Goal: Communication & Community: Connect with others

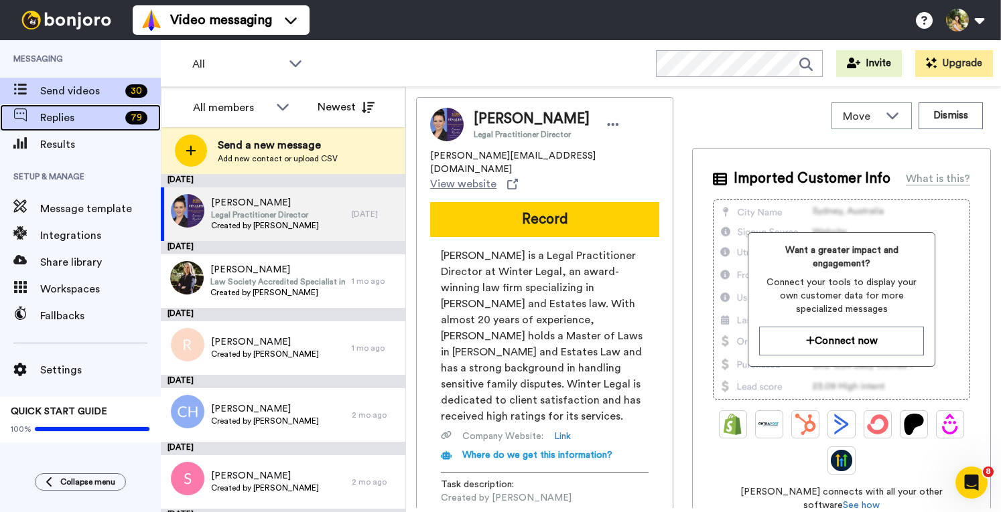
click at [52, 115] on span "Replies" at bounding box center [80, 118] width 80 height 16
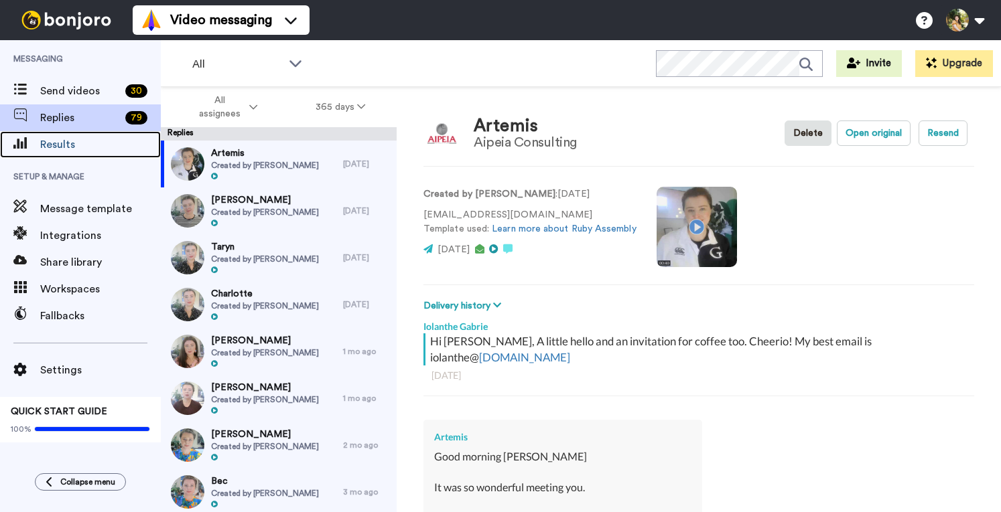
click at [74, 145] on span "Results" at bounding box center [100, 145] width 121 height 16
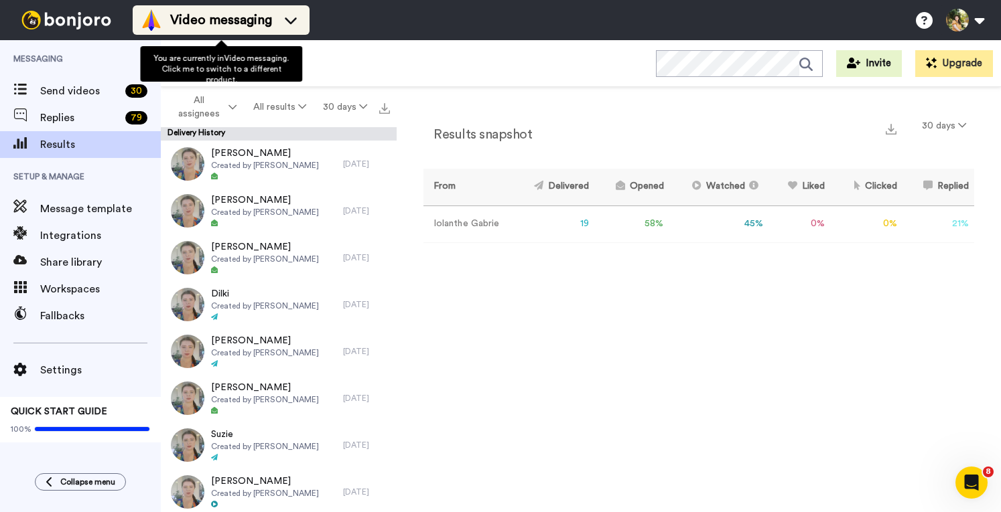
click at [293, 23] on icon at bounding box center [290, 19] width 21 height 13
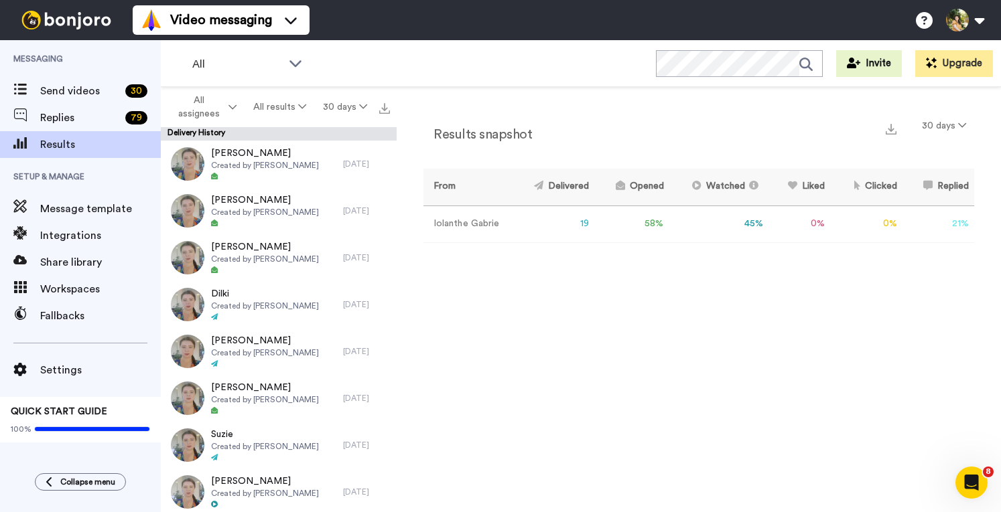
click at [606, 57] on div "All WORKSPACES View all All Default Task List + Add a new workspace Invite Upgr…" at bounding box center [581, 63] width 840 height 47
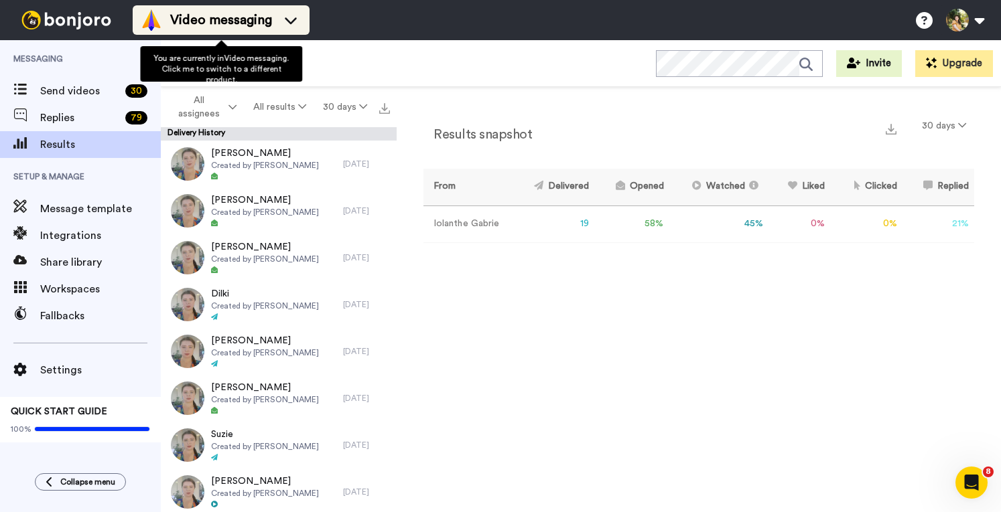
click at [190, 5] on li "Video messaging" at bounding box center [221, 19] width 177 height 29
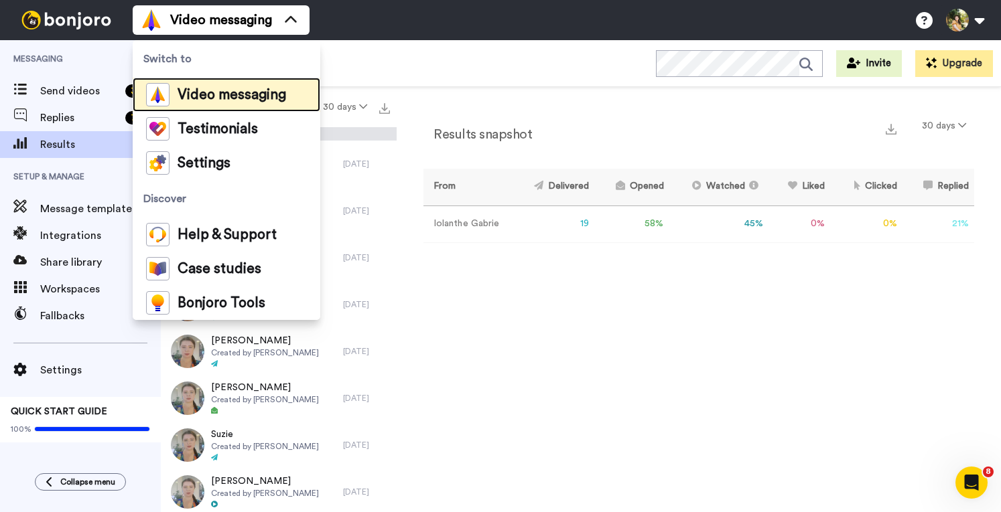
click at [213, 97] on span "Video messaging" at bounding box center [232, 94] width 109 height 13
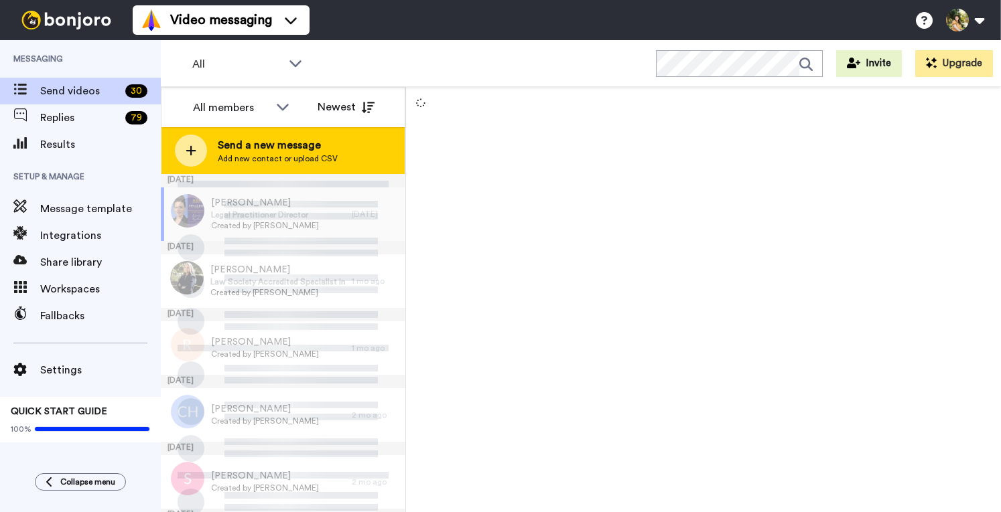
click at [292, 153] on span "Add new contact or upload CSV" at bounding box center [278, 158] width 120 height 11
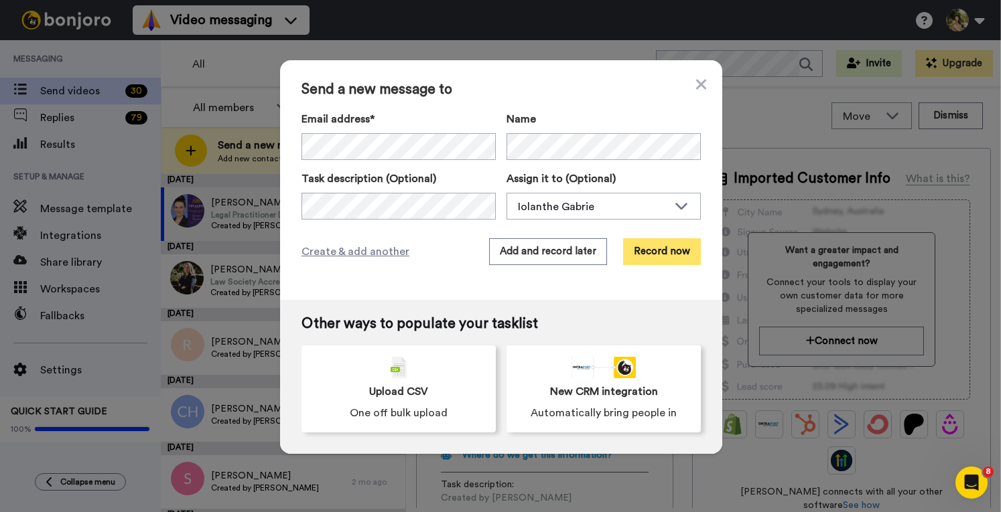
click at [662, 253] on button "Record now" at bounding box center [662, 251] width 78 height 27
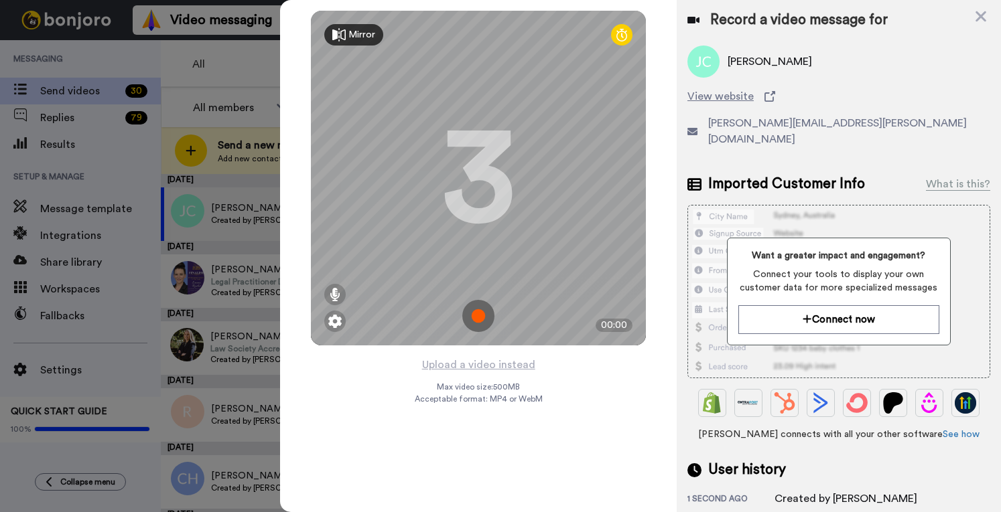
click at [479, 310] on img at bounding box center [478, 316] width 32 height 32
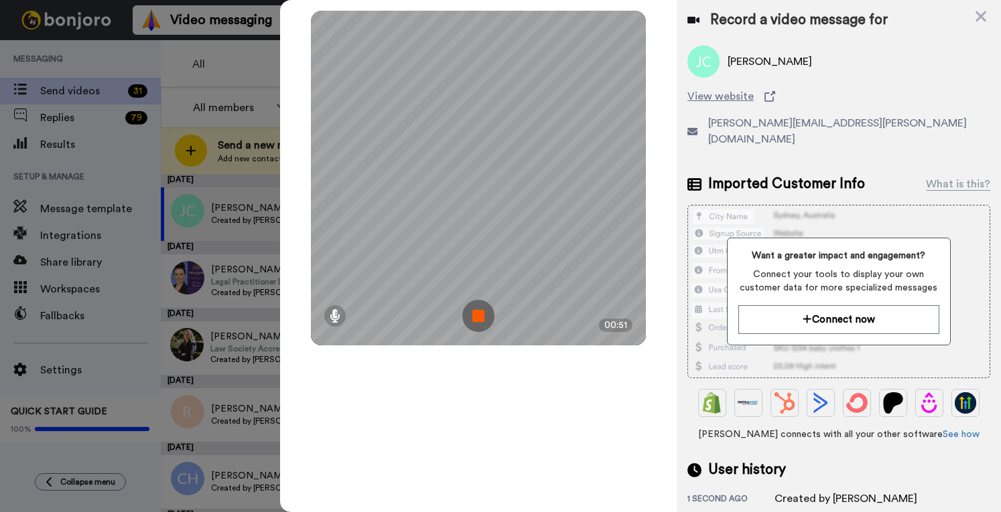
click at [486, 316] on img at bounding box center [478, 316] width 32 height 32
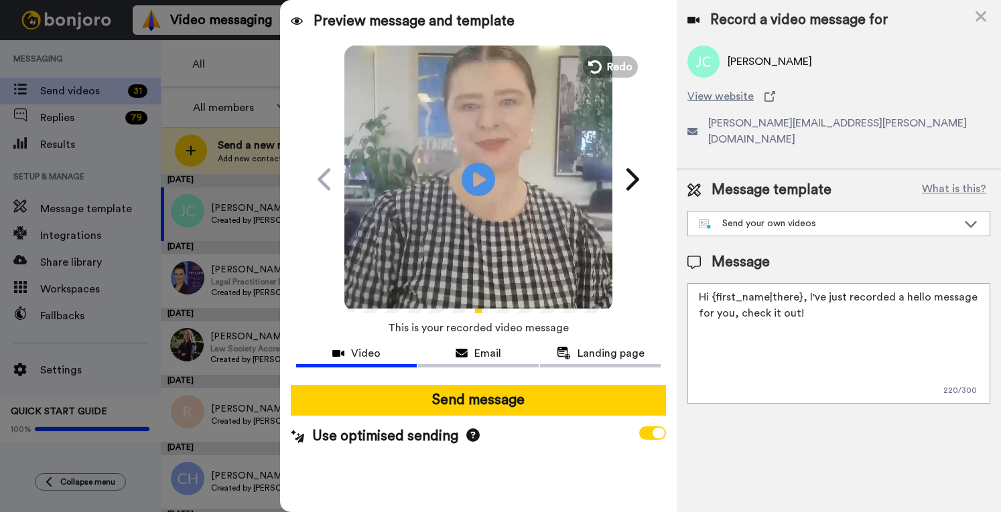
drag, startPoint x: 792, startPoint y: 325, endPoint x: 785, endPoint y: 307, distance: 18.7
click at [785, 307] on textarea "Hi {first_name|there}, I've just recorded a hello message for you, check it out!" at bounding box center [838, 343] width 303 height 121
drag, startPoint x: 812, startPoint y: 313, endPoint x: 805, endPoint y: 285, distance: 28.9
click at [805, 285] on textarea "Hi {first_name|there}, I've just recorded a hello message for you, check it out!" at bounding box center [838, 343] width 303 height 121
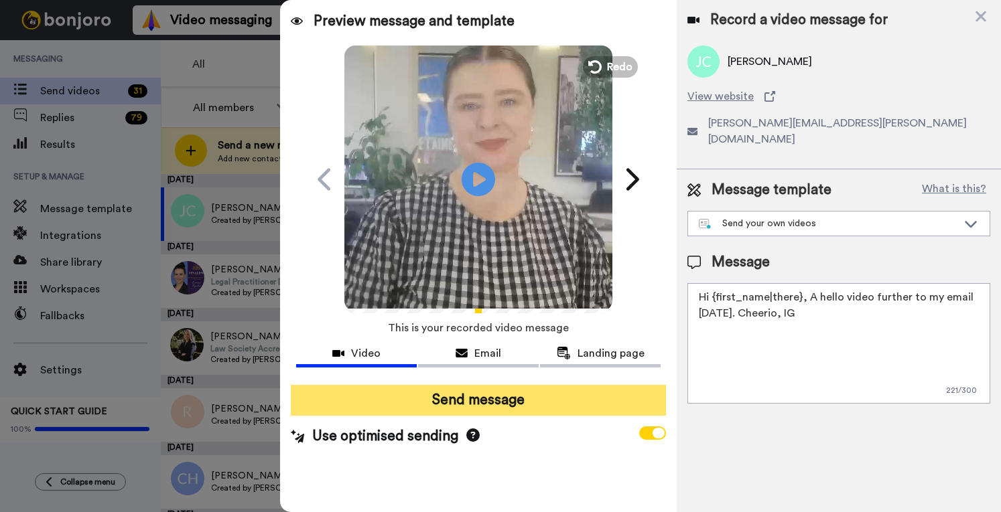
type textarea "Hi {first_name|there}, A hello video further to my email yesterday. Cheerio, IG"
click at [567, 403] on button "Send message" at bounding box center [478, 400] width 375 height 31
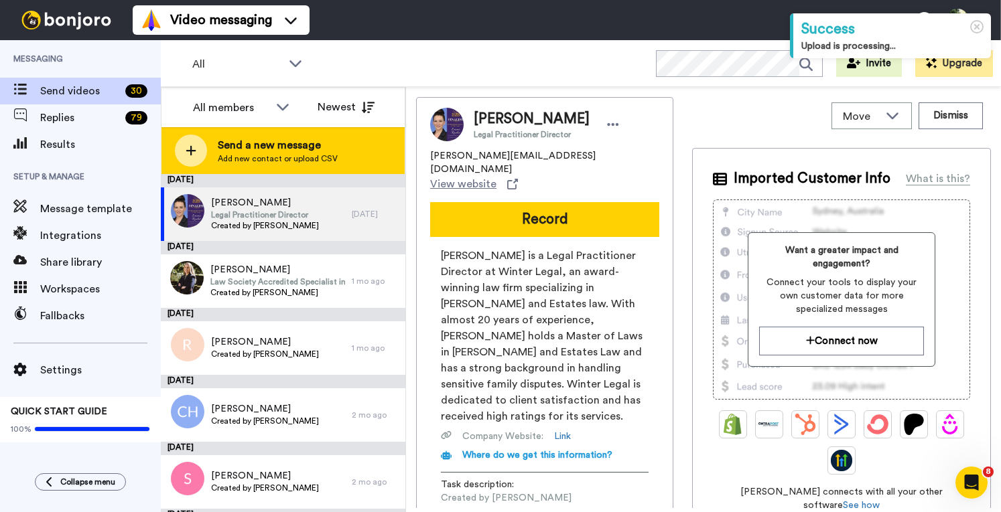
click at [280, 140] on span "Send a new message" at bounding box center [278, 145] width 120 height 16
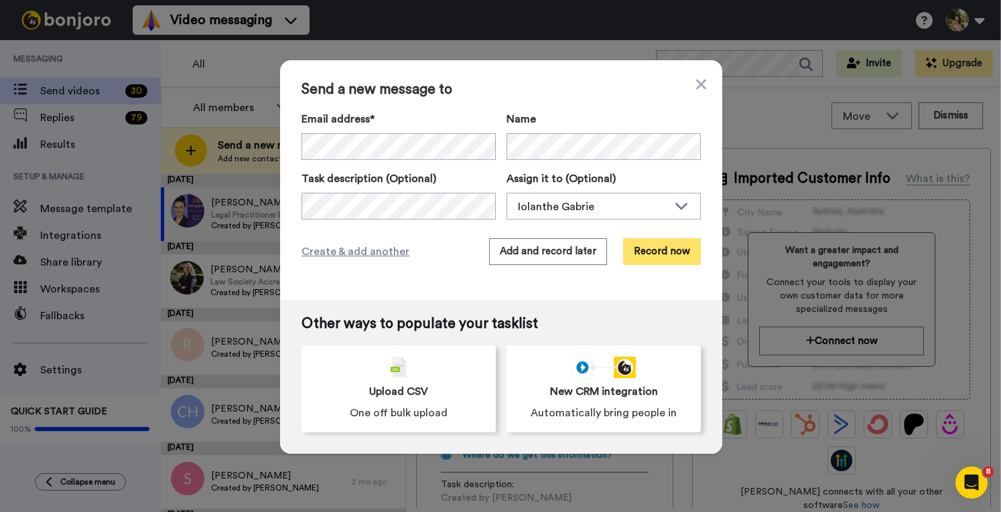
click at [672, 255] on button "Record now" at bounding box center [662, 251] width 78 height 27
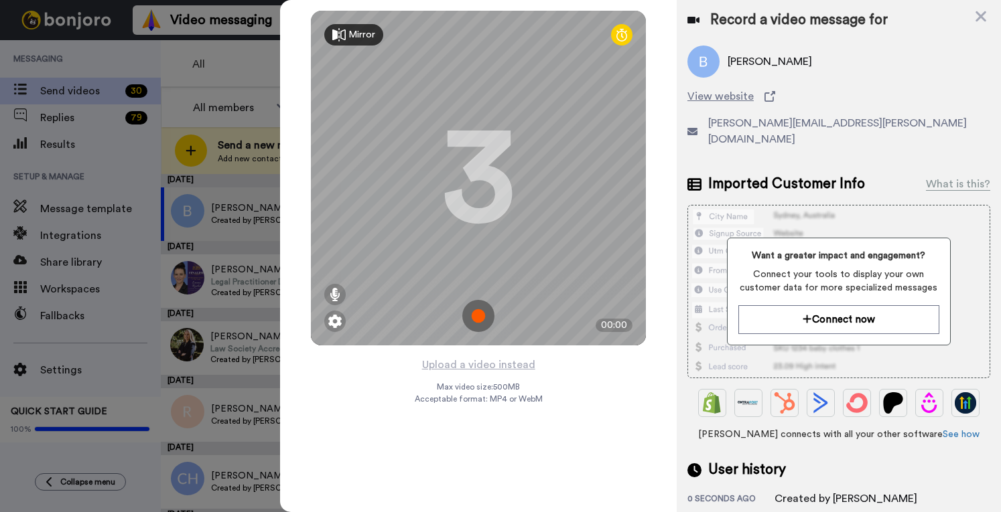
click at [476, 316] on img at bounding box center [478, 316] width 32 height 32
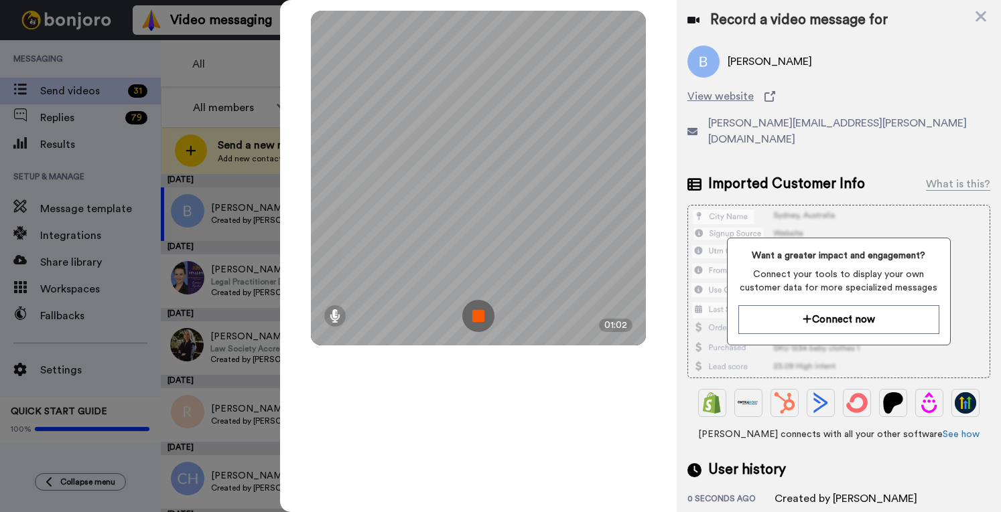
click at [476, 316] on img at bounding box center [478, 316] width 32 height 32
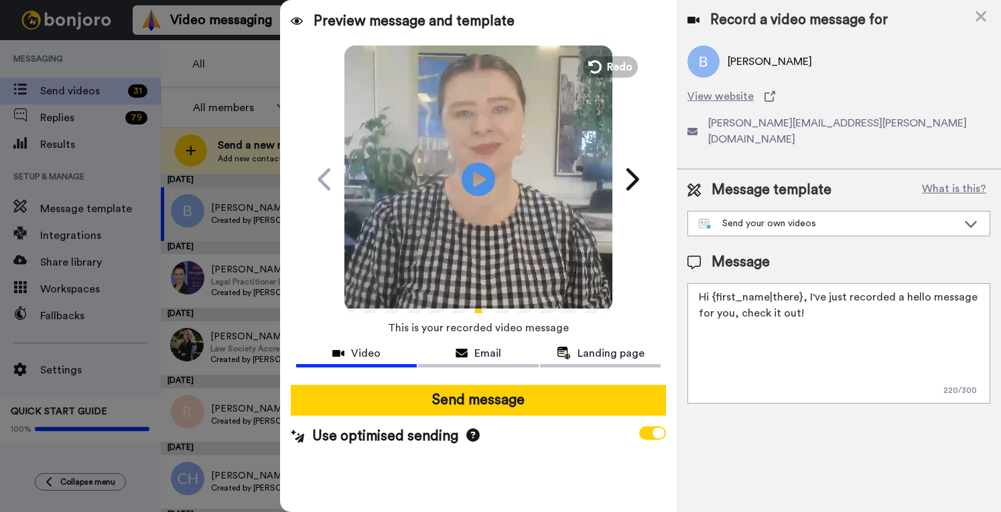
click at [949, 295] on textarea "Hi {first_name|there}, I've just recorded a hello message for you, check it out!" at bounding box center [838, 343] width 303 height 121
drag, startPoint x: 851, startPoint y: 303, endPoint x: 804, endPoint y: 282, distance: 51.9
click at [804, 283] on textarea "Hi {first_name|there}, I've just recorded a hello message for you, check it out!" at bounding box center [838, 343] width 303 height 121
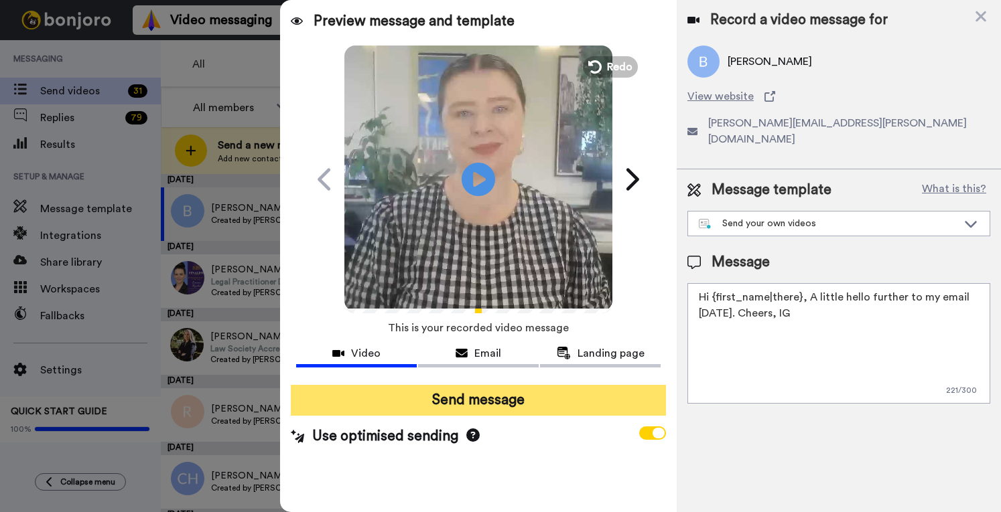
type textarea "Hi {first_name|there}, A little hello further to my email yesterday. Cheers, IG"
click at [508, 402] on button "Send message" at bounding box center [478, 400] width 375 height 31
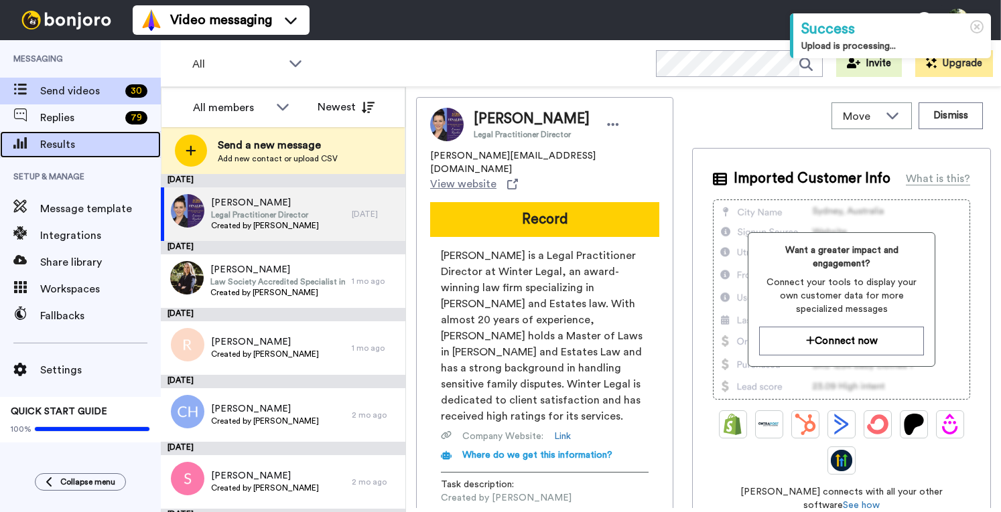
click at [66, 151] on span "Results" at bounding box center [100, 145] width 121 height 16
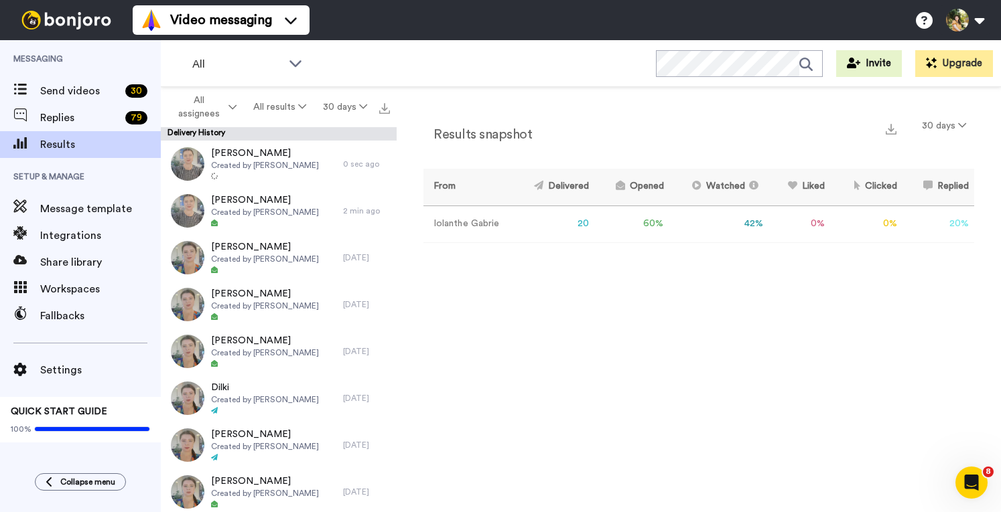
drag, startPoint x: 569, startPoint y: 328, endPoint x: 484, endPoint y: 295, distance: 91.2
click at [564, 325] on div "Results snapshot 30 days From Delivered Opened Watched Liked Clicked Replied Fa…" at bounding box center [699, 303] width 604 height 432
click at [71, 141] on span "Results" at bounding box center [100, 145] width 121 height 16
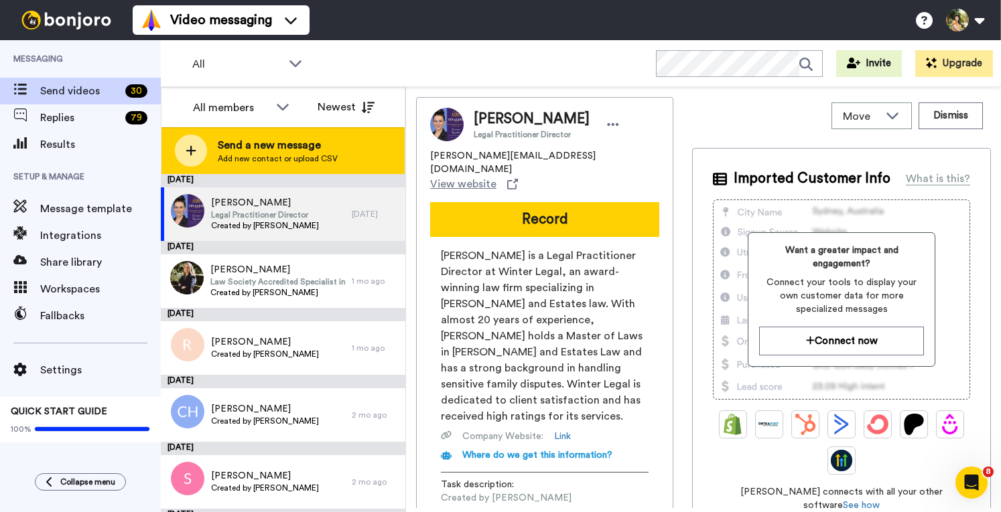
click at [276, 147] on span "Send a new message" at bounding box center [278, 145] width 120 height 16
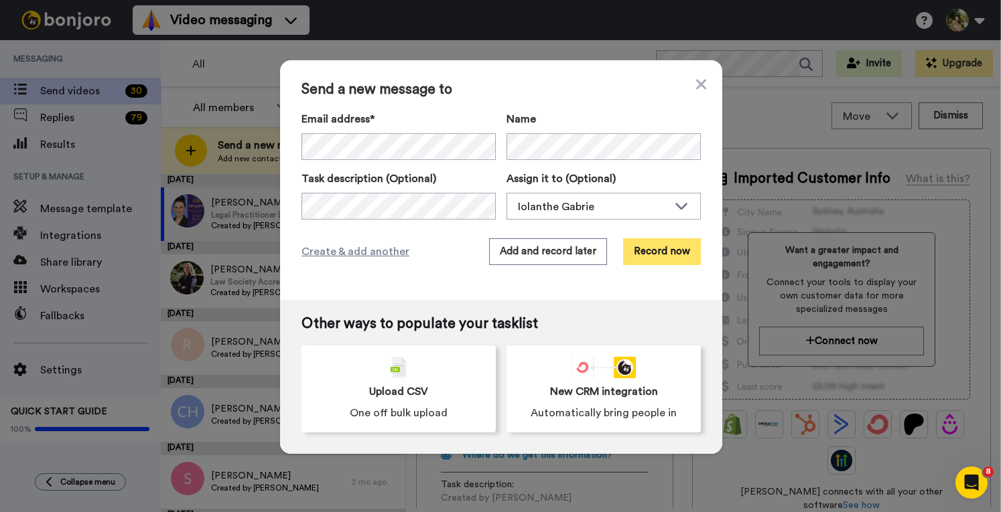
click at [653, 251] on button "Record now" at bounding box center [662, 251] width 78 height 27
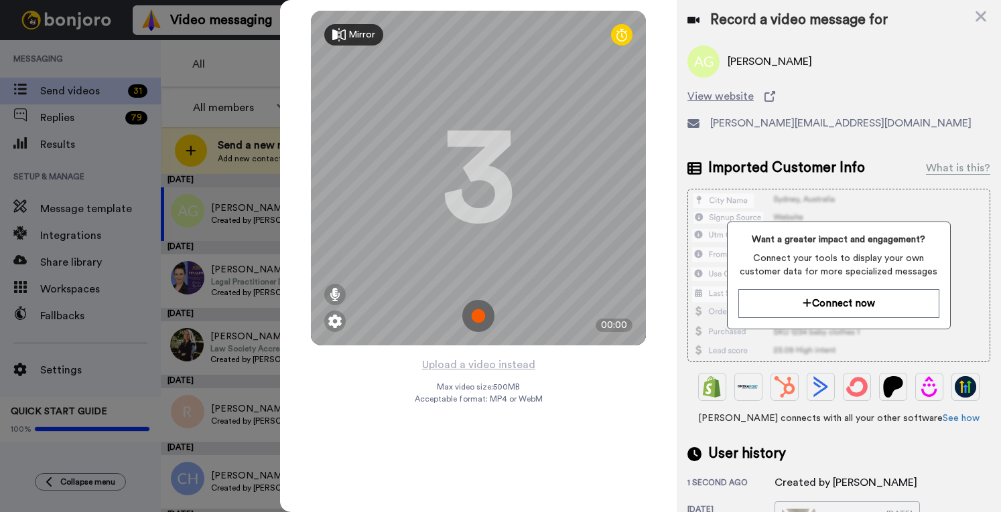
click at [476, 317] on img at bounding box center [478, 316] width 32 height 32
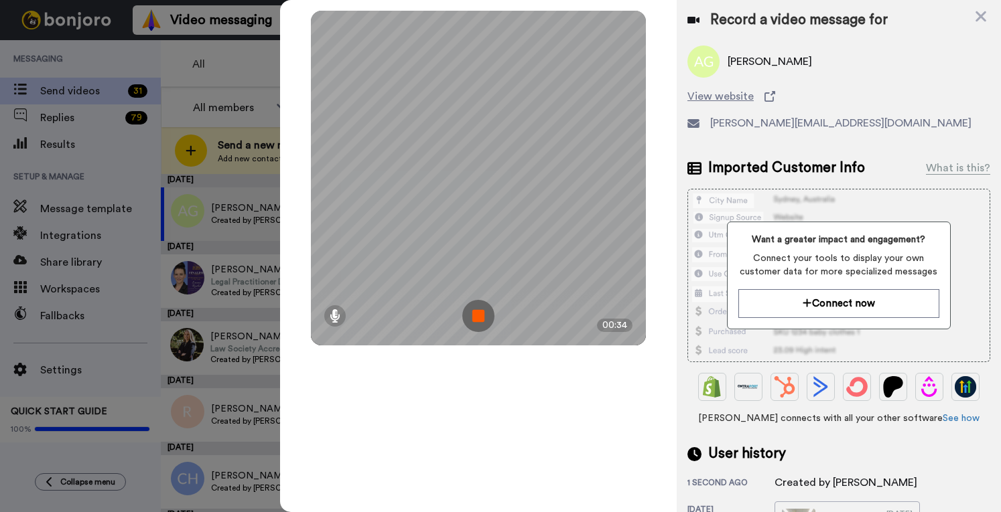
click at [476, 317] on img at bounding box center [478, 316] width 32 height 32
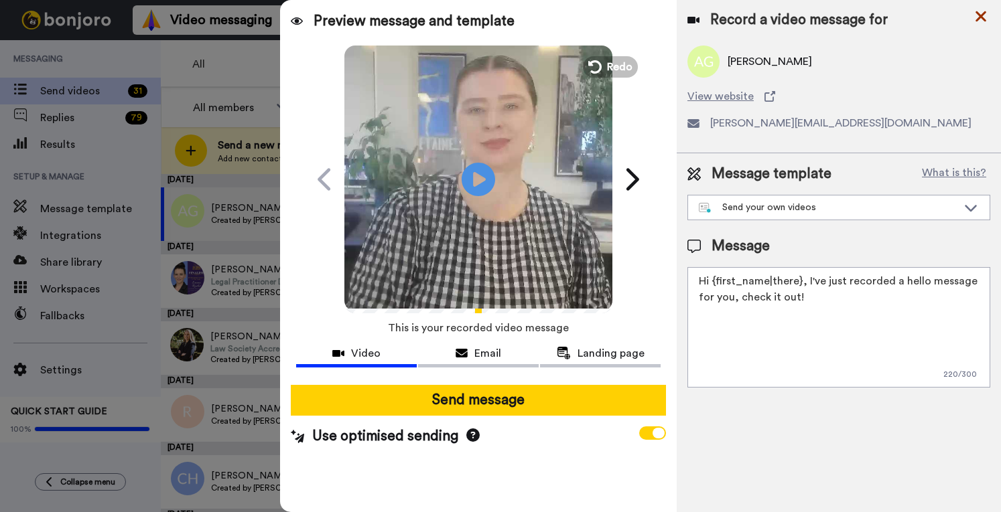
click at [981, 18] on icon at bounding box center [980, 16] width 13 height 17
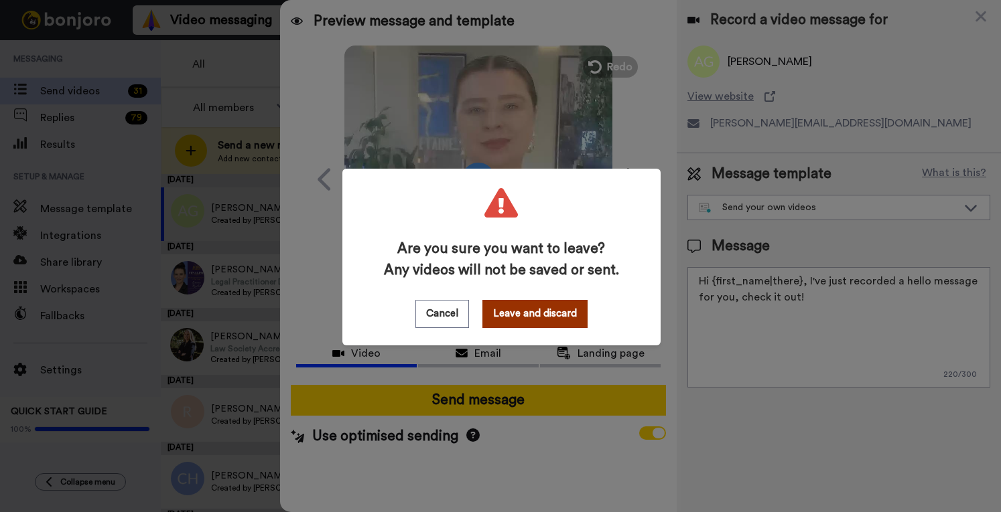
click at [545, 314] on button "Leave and discard" at bounding box center [534, 314] width 105 height 28
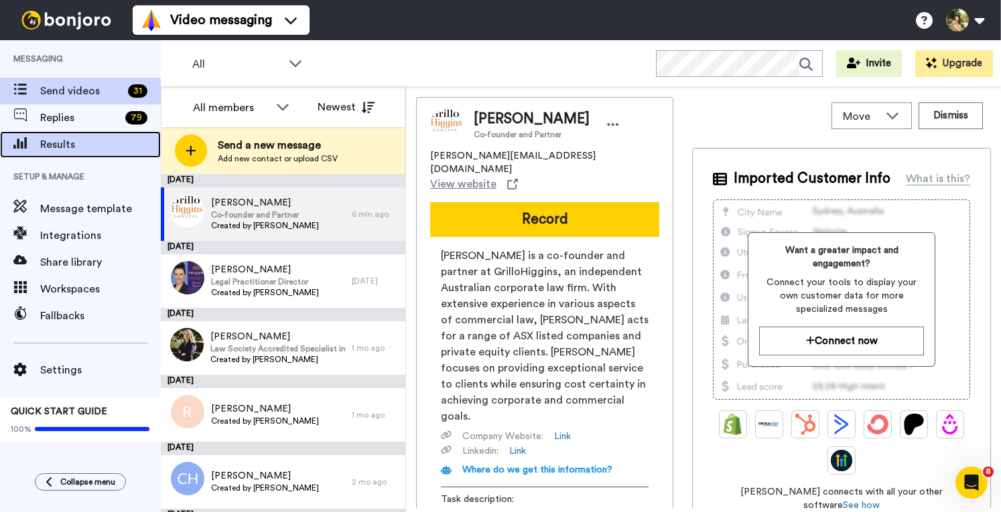
click at [83, 145] on span "Results" at bounding box center [100, 145] width 121 height 16
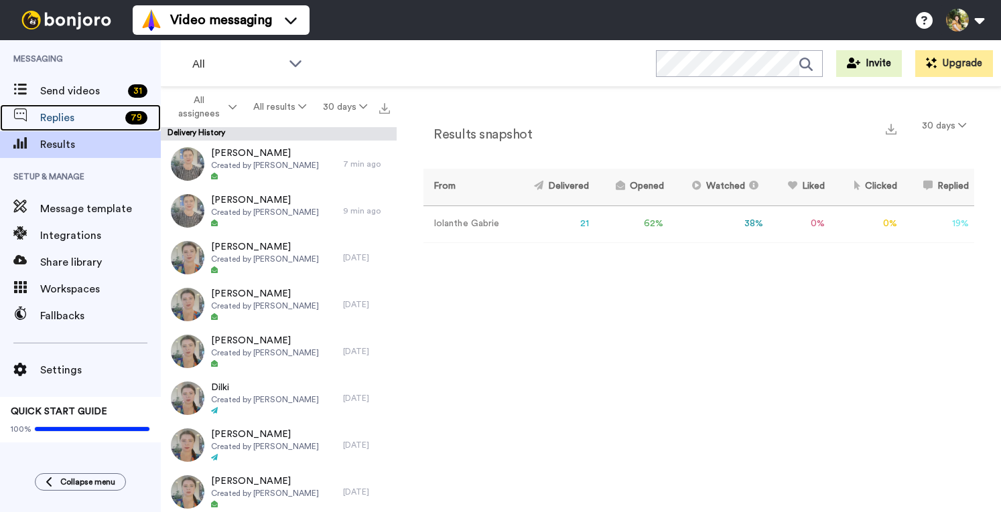
click at [59, 115] on span "Replies" at bounding box center [80, 118] width 80 height 16
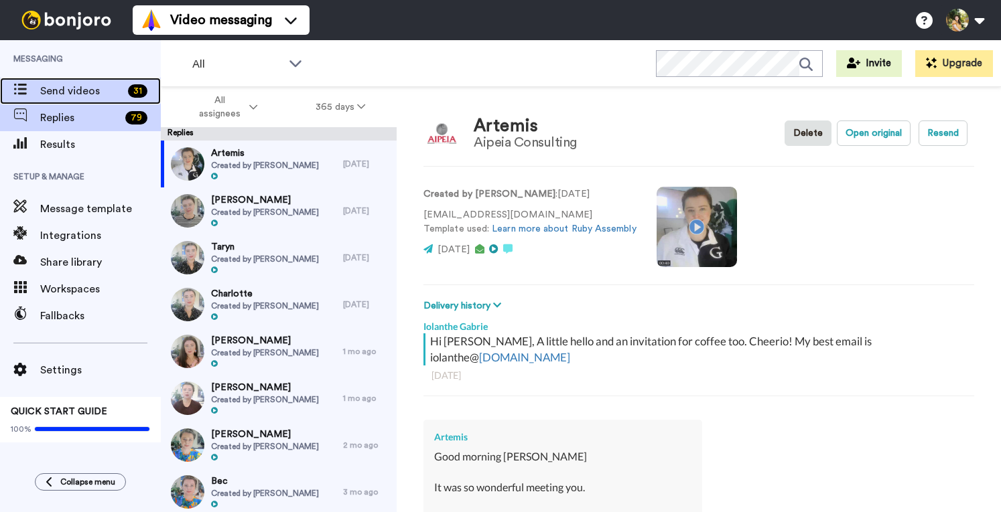
click at [68, 92] on span "Send videos" at bounding box center [81, 91] width 82 height 16
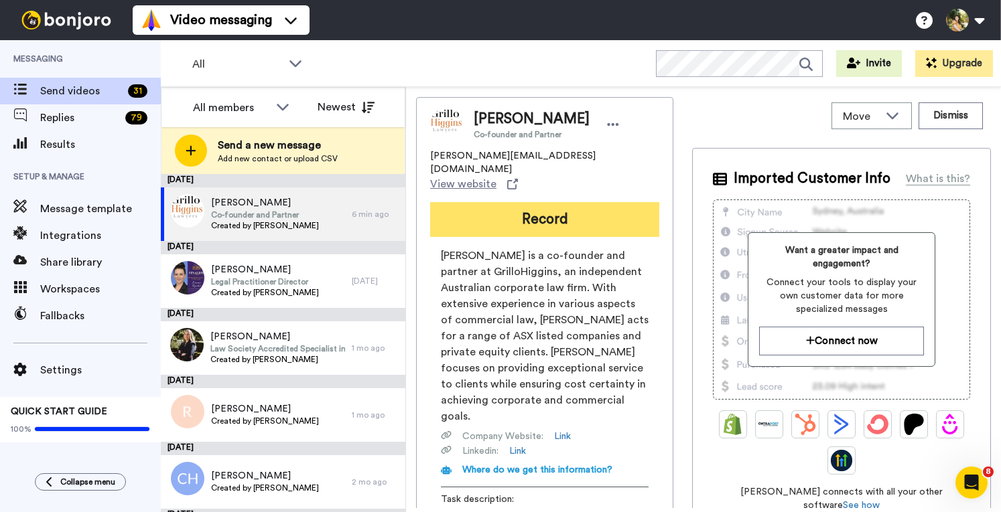
click at [564, 202] on button "Record" at bounding box center [544, 219] width 229 height 35
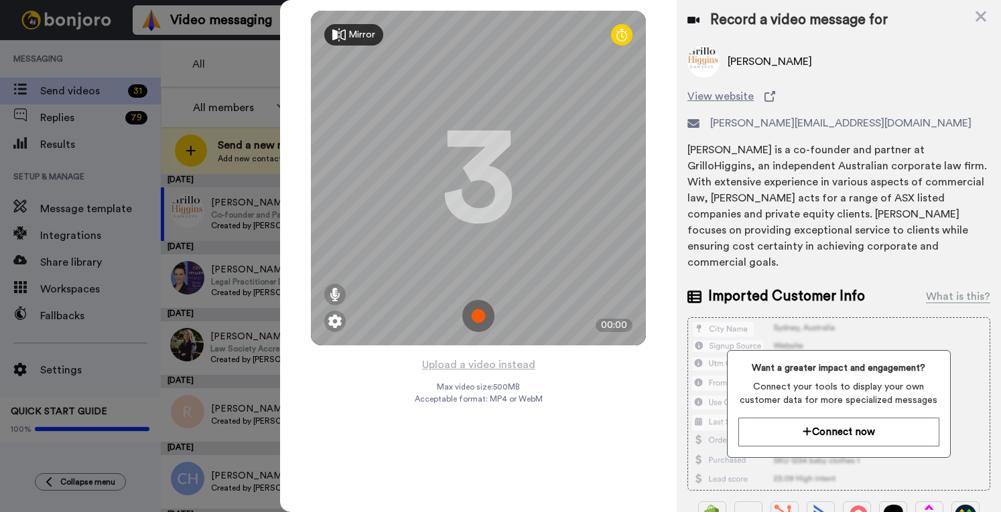
click at [476, 320] on img at bounding box center [478, 316] width 32 height 32
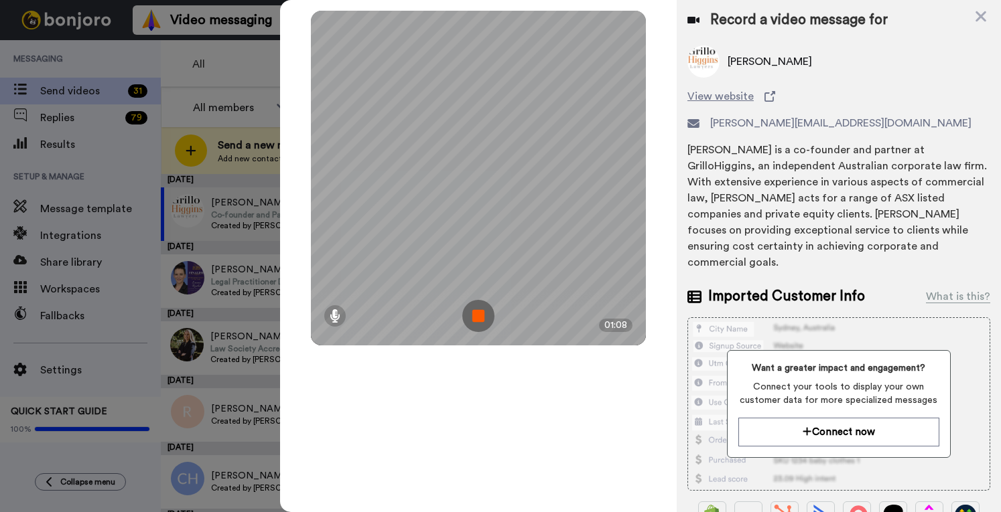
click at [474, 318] on img at bounding box center [478, 316] width 32 height 32
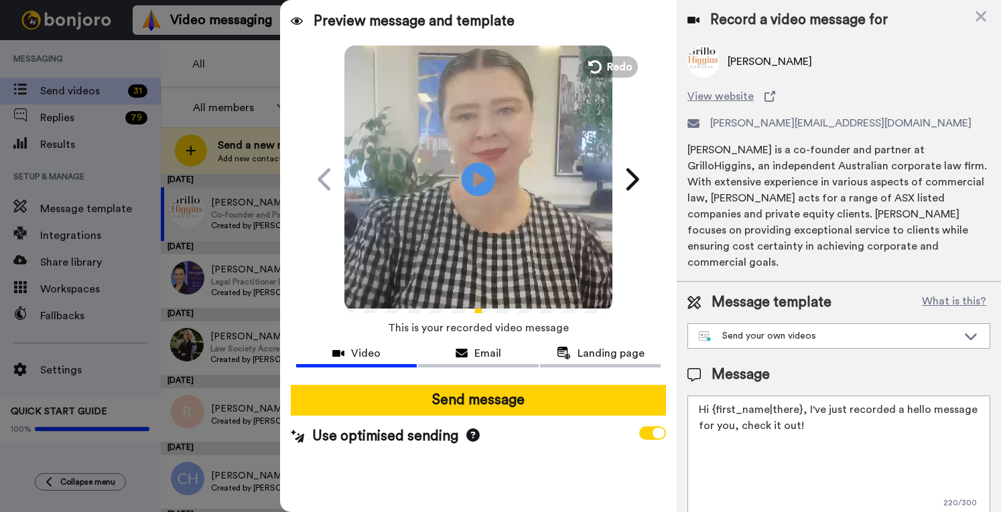
drag, startPoint x: 855, startPoint y: 417, endPoint x: 804, endPoint y: 391, distance: 56.9
click at [804, 396] on textarea "Hi {first_name|there}, I've just recorded a hello message for you, check it out!" at bounding box center [838, 456] width 303 height 121
click at [787, 379] on div "Message Hi {first_name|there}, I've just recorded a hello message for you, chec…" at bounding box center [838, 440] width 303 height 151
drag, startPoint x: 801, startPoint y: 404, endPoint x: 804, endPoint y: 395, distance: 9.8
click at [804, 396] on textarea "Hi {first_name|there}, I've just recorded a hello message for you, check it out!" at bounding box center [838, 456] width 303 height 121
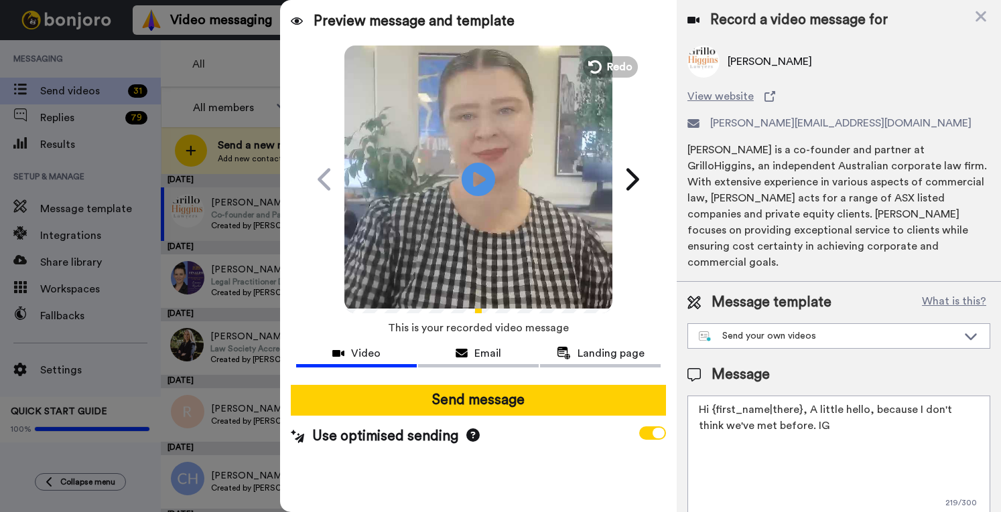
type textarea "Hi {first_name|there}, A little hello, because I don't think we've met before. …"
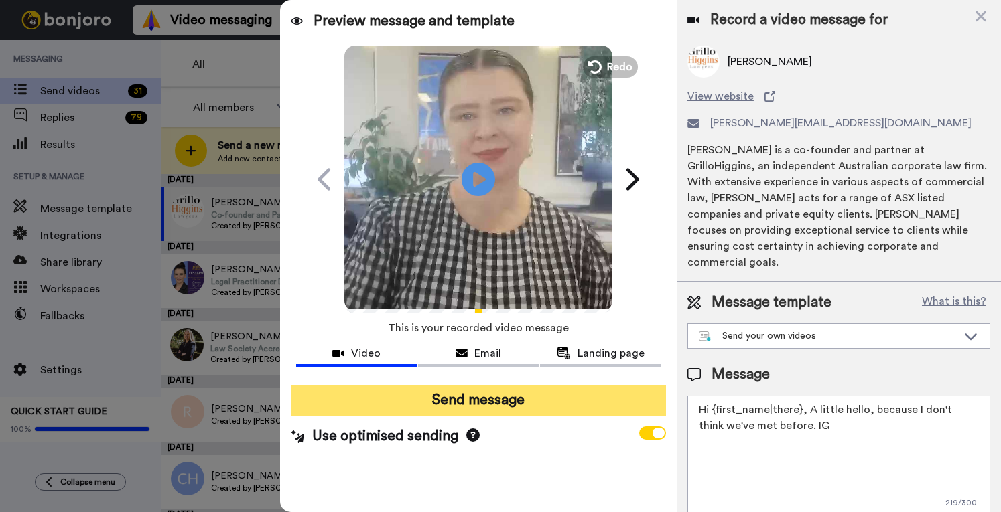
click at [550, 395] on button "Send message" at bounding box center [478, 400] width 375 height 31
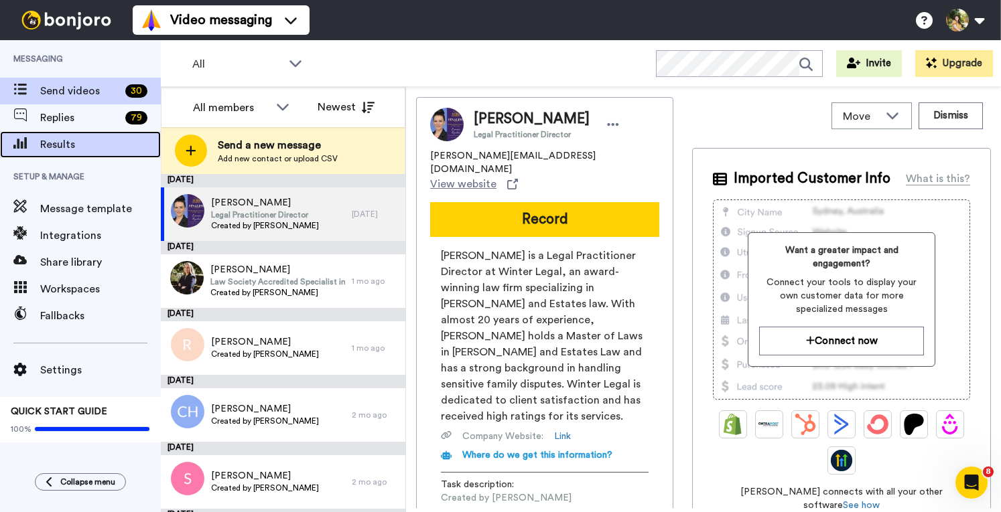
click at [88, 146] on span "Results" at bounding box center [100, 145] width 121 height 16
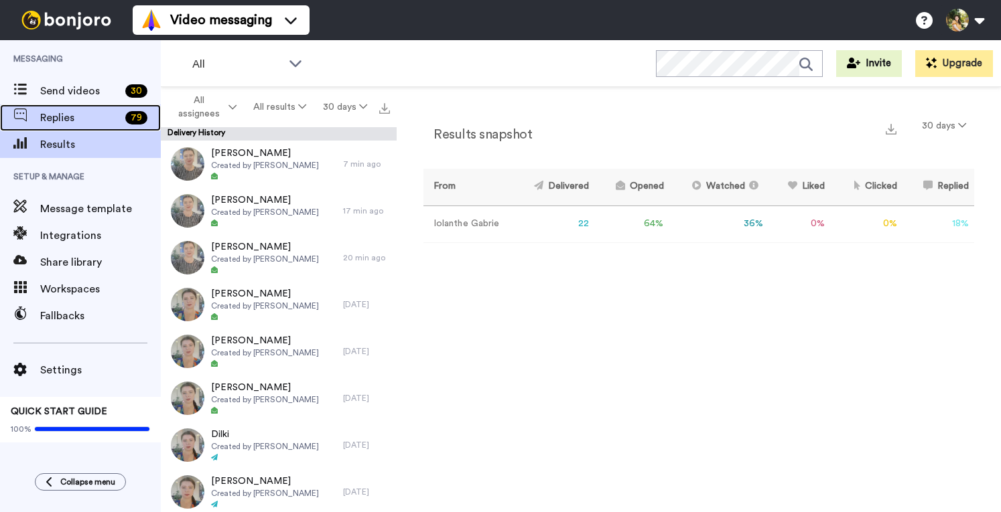
click at [83, 115] on span "Replies" at bounding box center [80, 118] width 80 height 16
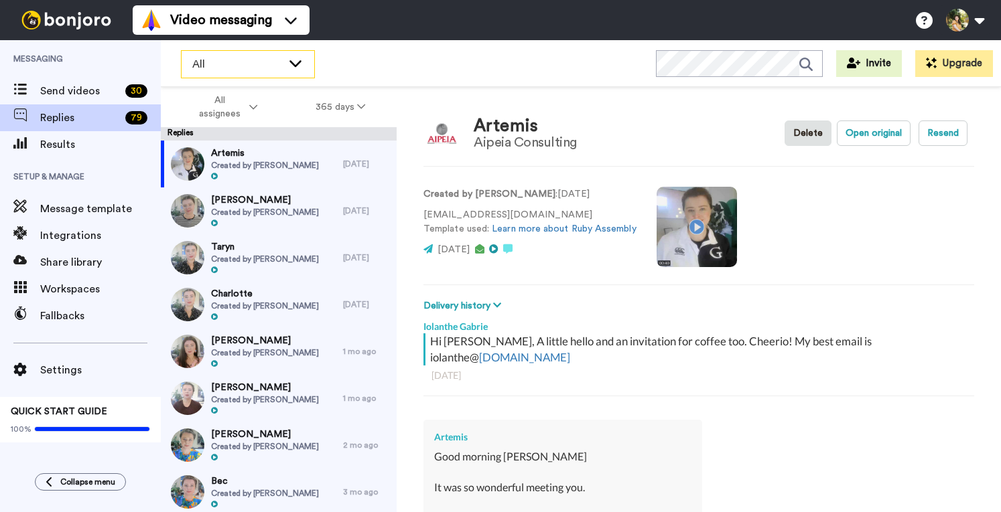
type textarea "x"
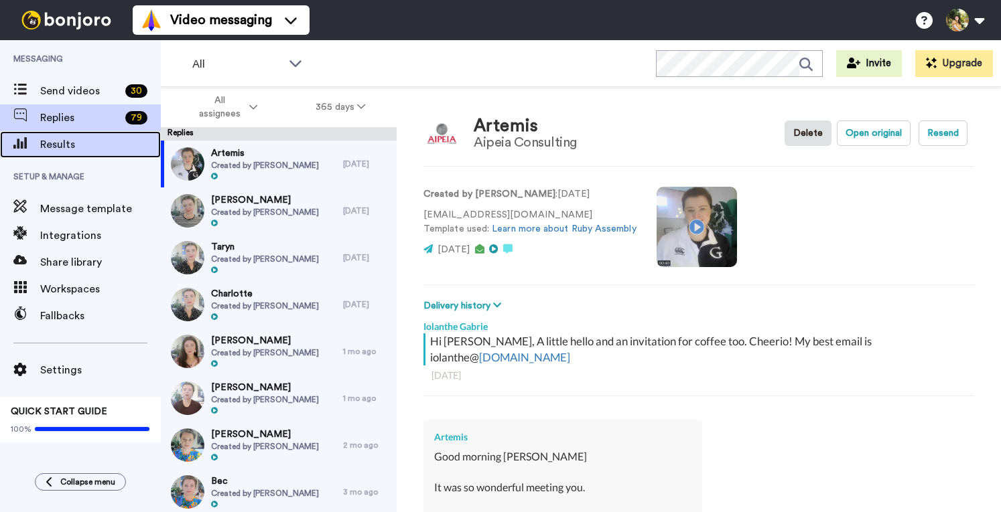
click at [92, 150] on span "Results" at bounding box center [100, 145] width 121 height 16
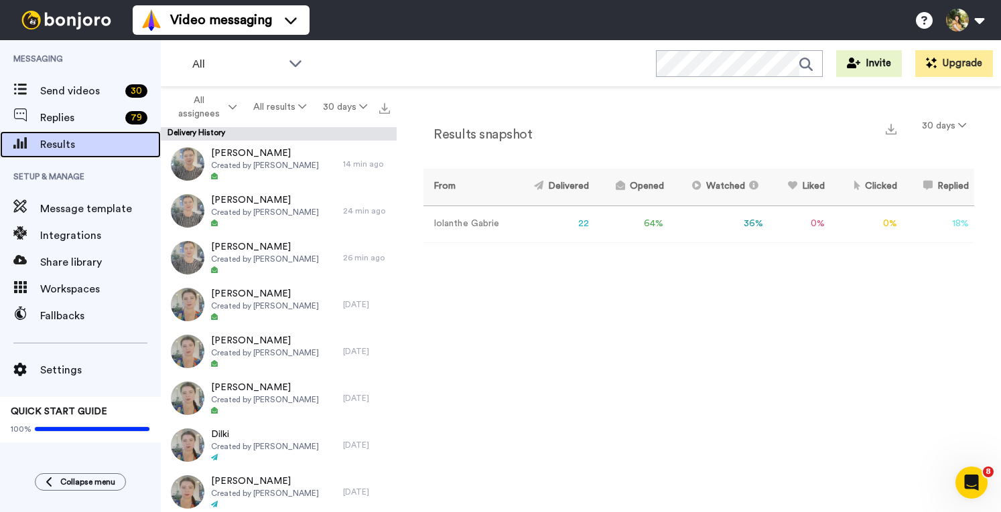
click at [60, 137] on span "Results" at bounding box center [100, 145] width 121 height 16
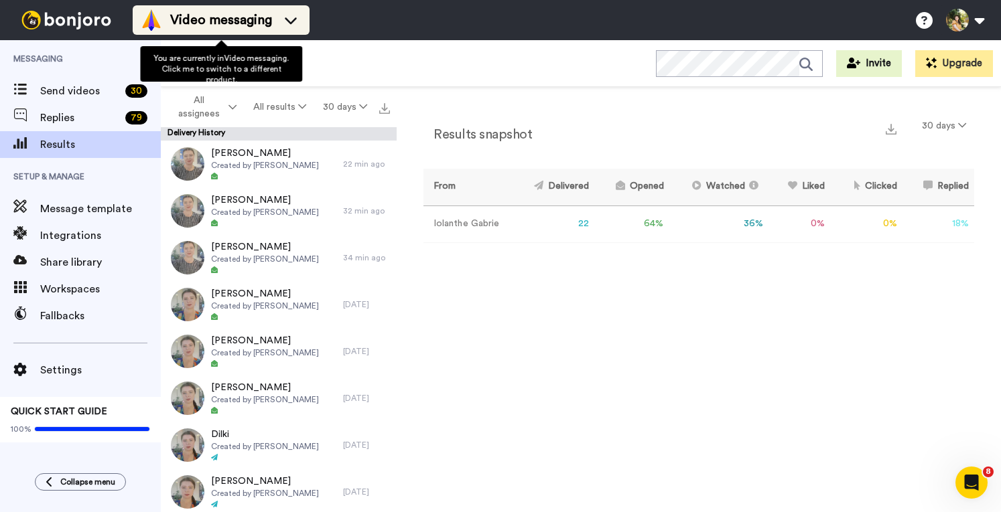
click at [228, 27] on span "Video messaging" at bounding box center [221, 20] width 102 height 19
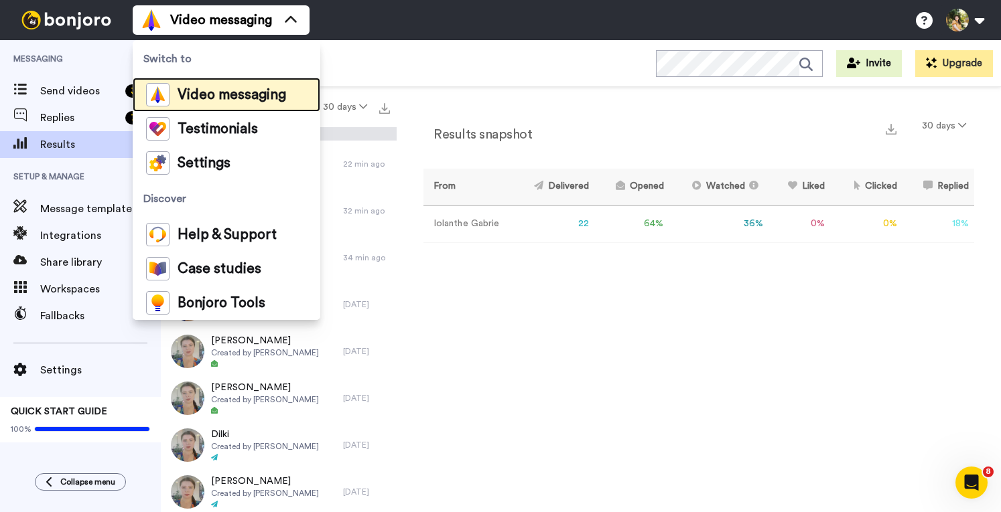
click at [231, 91] on span "Video messaging" at bounding box center [232, 94] width 109 height 13
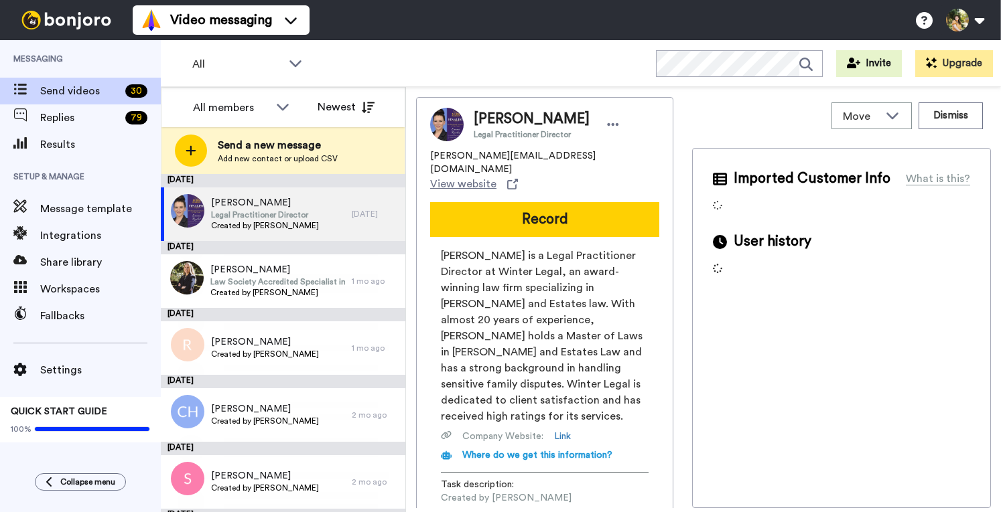
click at [198, 165] on div "Send a new message Add new contact or upload CSV" at bounding box center [282, 150] width 243 height 47
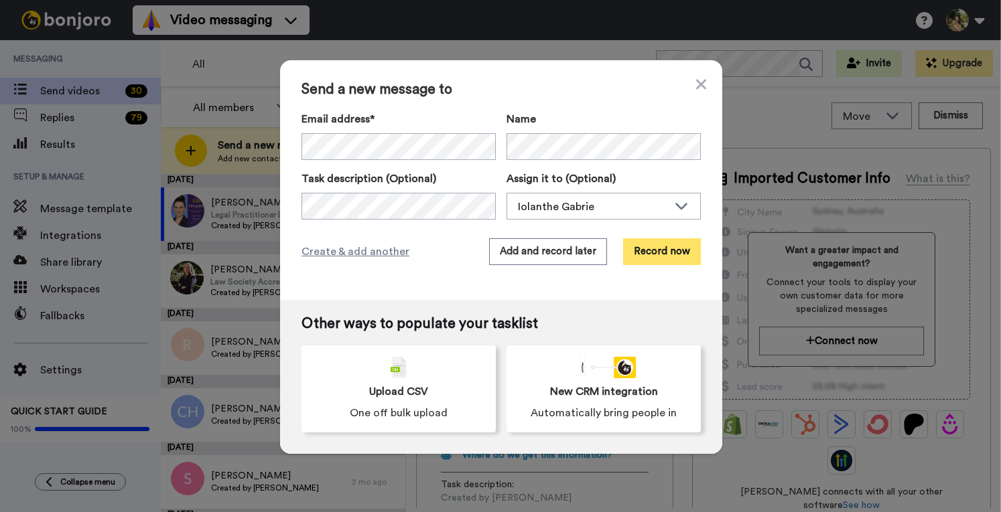
click at [641, 254] on button "Record now" at bounding box center [662, 251] width 78 height 27
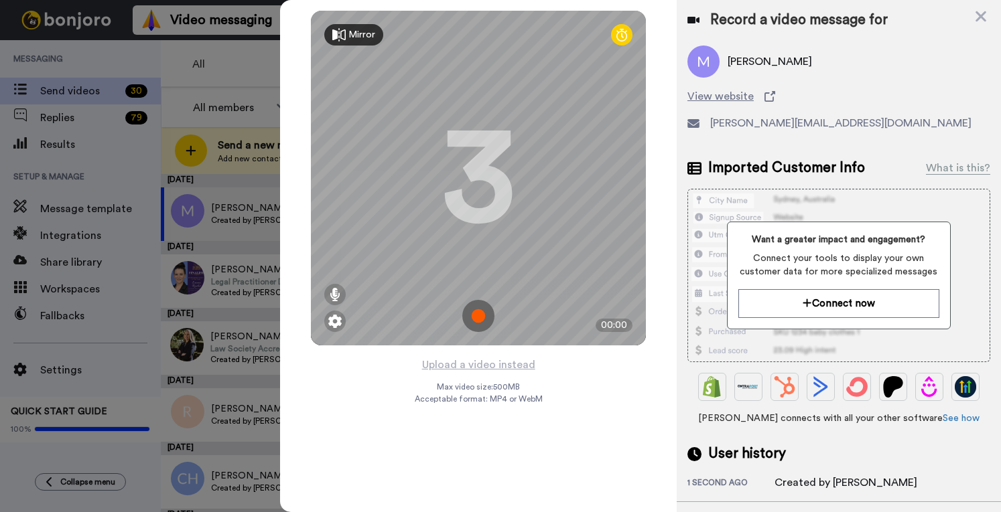
click at [480, 310] on img at bounding box center [478, 316] width 32 height 32
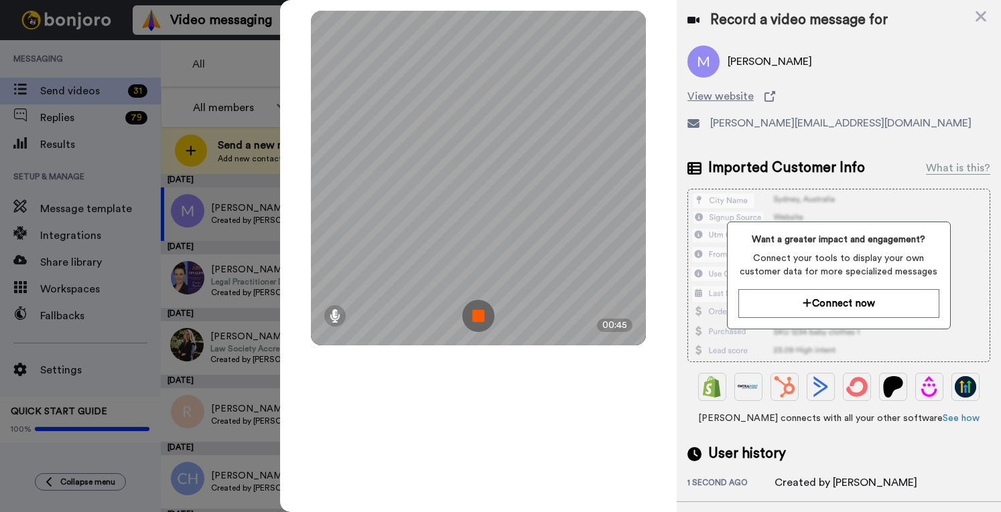
click at [476, 318] on img at bounding box center [478, 316] width 32 height 32
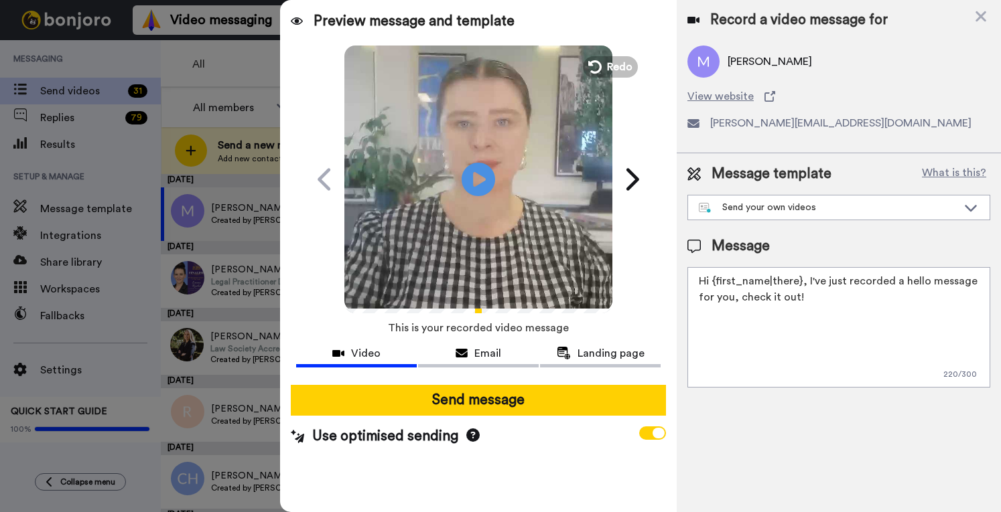
drag, startPoint x: 841, startPoint y: 300, endPoint x: 805, endPoint y: 279, distance: 42.1
click at [805, 279] on textarea "Hi {first_name|there}, I've just recorded a hello message for you, check it out!" at bounding box center [838, 327] width 303 height 121
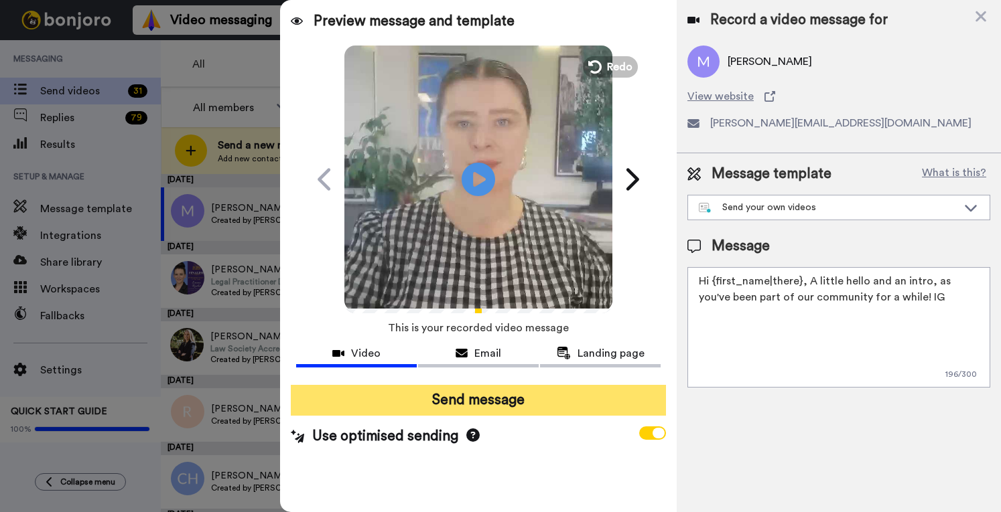
type textarea "Hi {first_name|there}, A little hello and an intro, as you've been part of our …"
click at [523, 401] on button "Send message" at bounding box center [478, 400] width 375 height 31
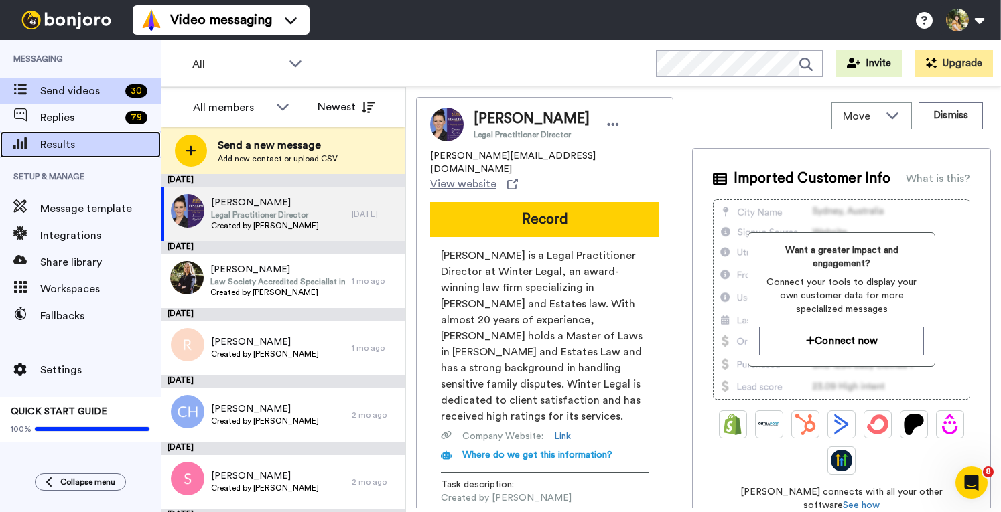
click at [72, 145] on span "Results" at bounding box center [100, 145] width 121 height 16
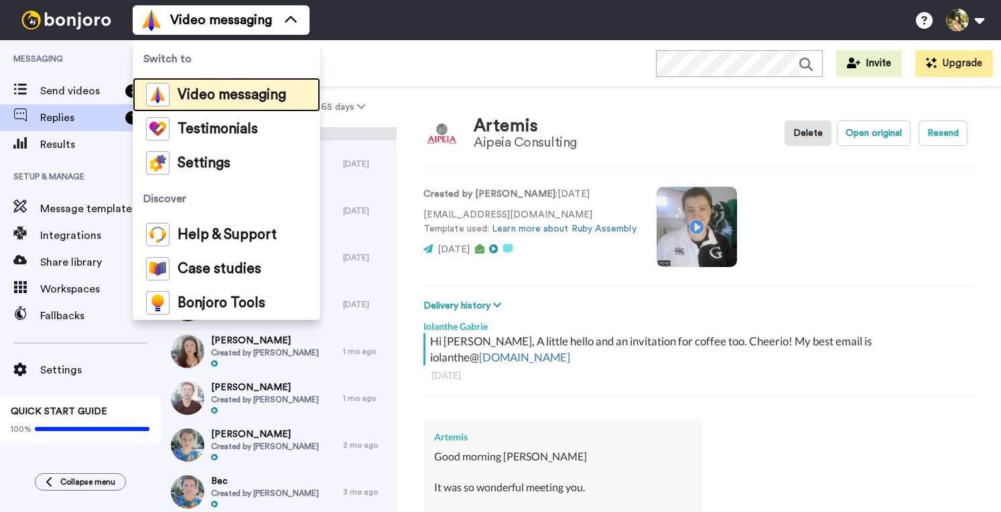
click at [265, 92] on span "Video messaging" at bounding box center [232, 94] width 109 height 13
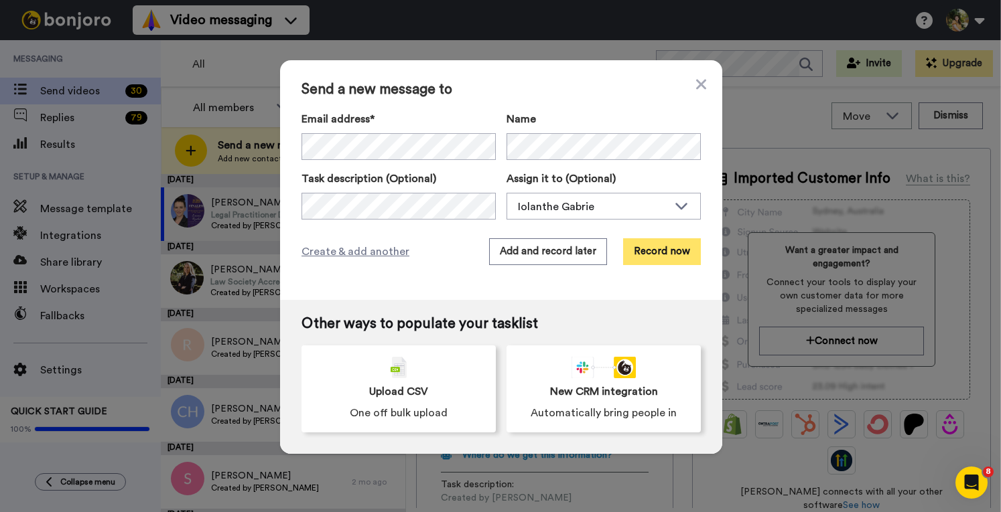
click at [664, 253] on button "Record now" at bounding box center [662, 251] width 78 height 27
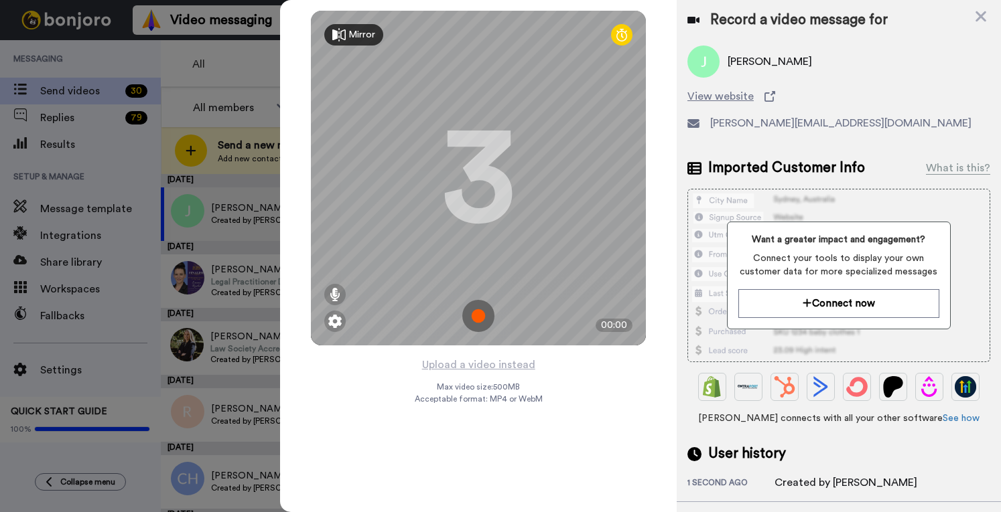
click at [476, 320] on img at bounding box center [478, 316] width 32 height 32
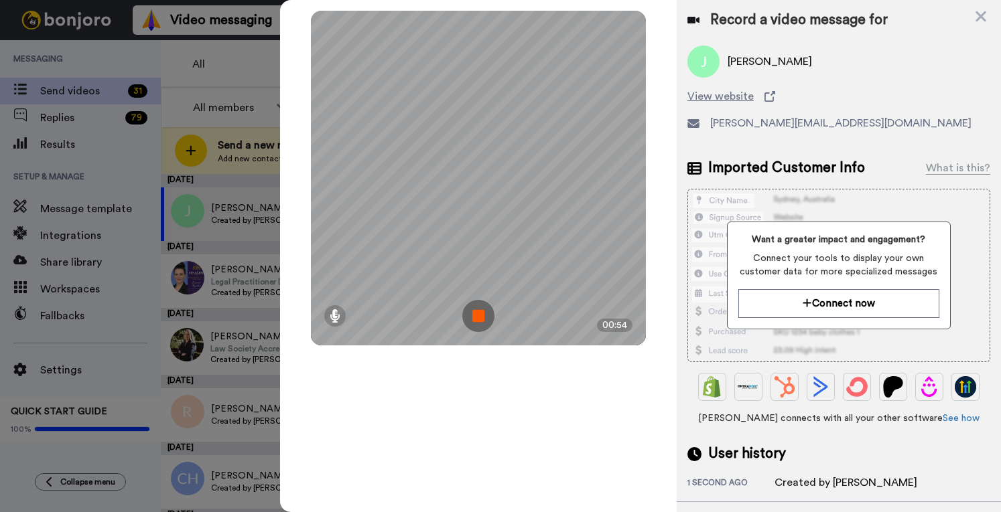
click at [484, 318] on img at bounding box center [478, 316] width 32 height 32
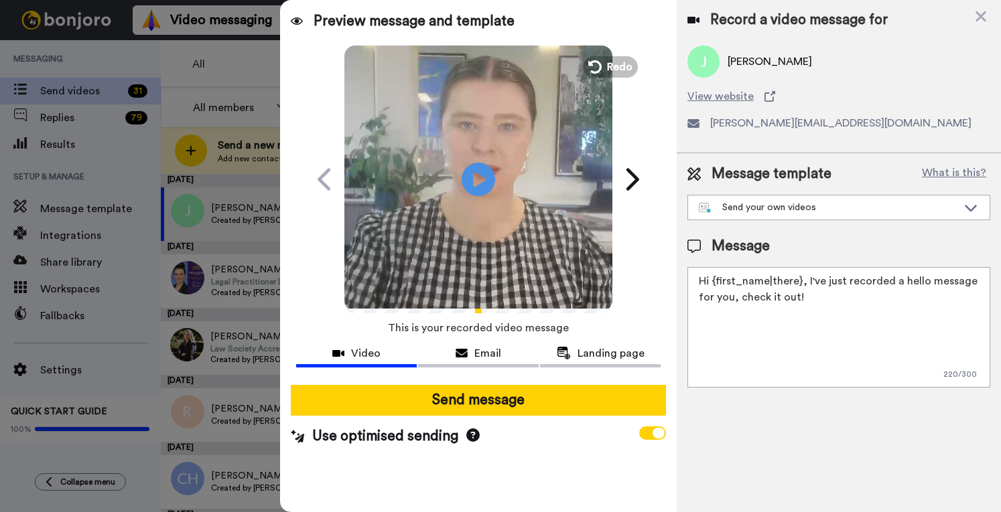
drag, startPoint x: 847, startPoint y: 300, endPoint x: 811, endPoint y: 279, distance: 42.6
click at [811, 279] on textarea "Hi {first_name|there}, I've just recorded a hello message for you, check it out!" at bounding box center [838, 327] width 303 height 121
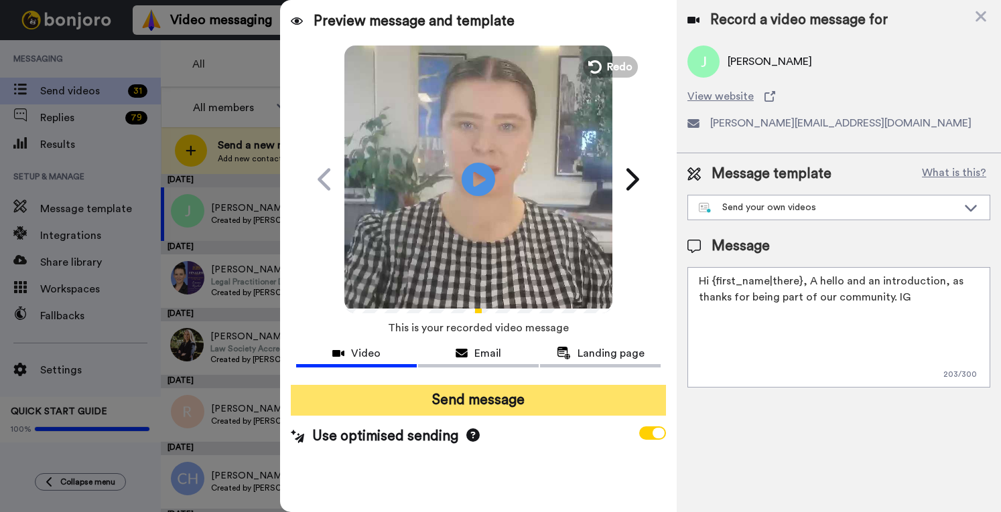
type textarea "Hi {first_name|there}, A hello and an introduction, as thanks for being part of…"
click at [525, 399] on button "Send message" at bounding box center [478, 400] width 375 height 31
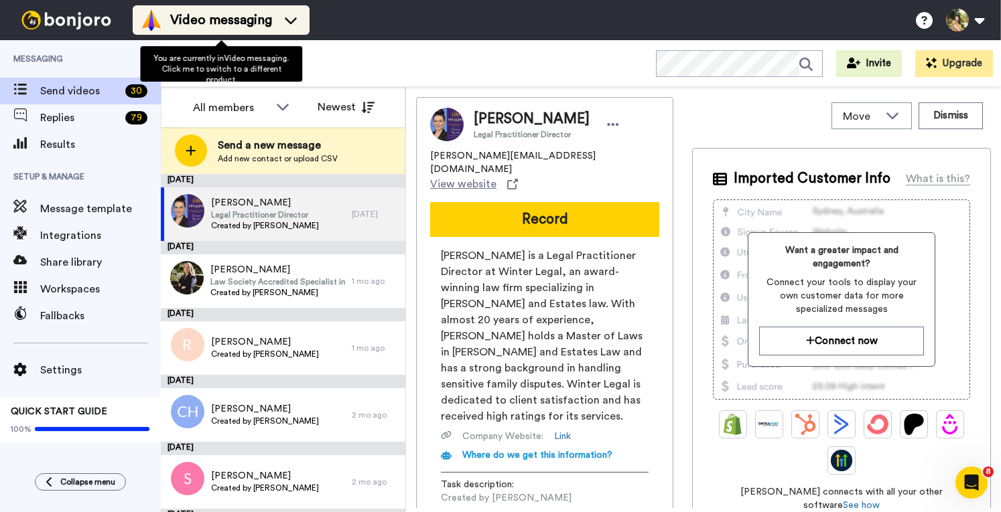
click at [214, 28] on span "Video messaging" at bounding box center [221, 20] width 102 height 19
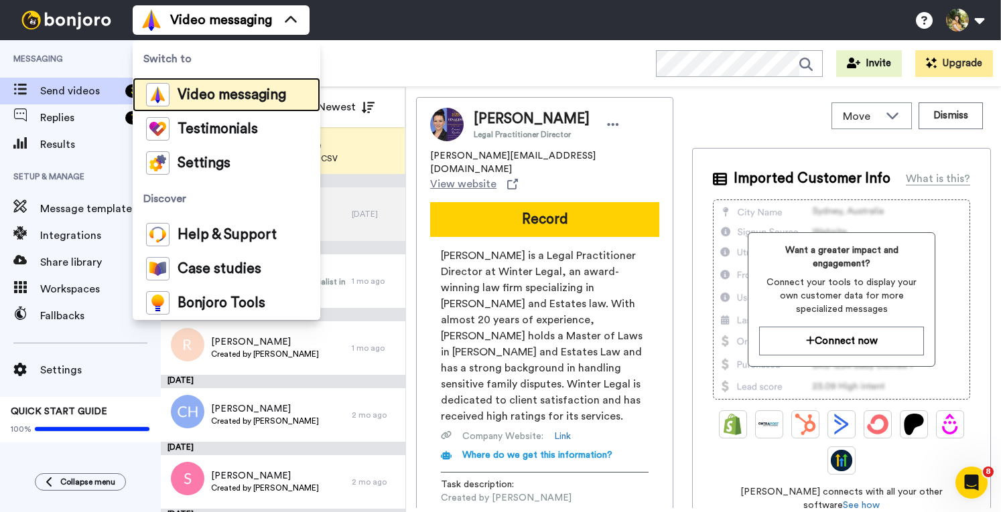
click at [222, 90] on span "Video messaging" at bounding box center [232, 94] width 109 height 13
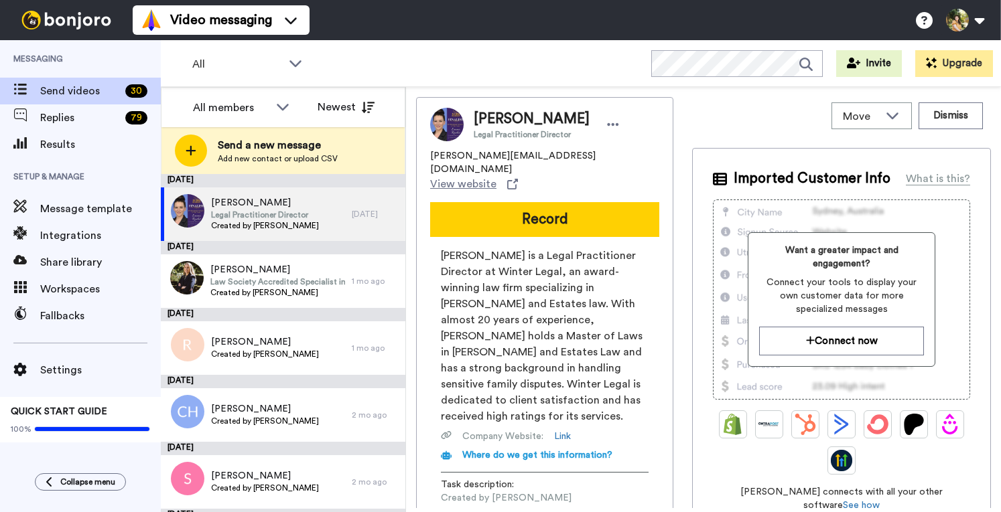
click at [273, 147] on span "Send a new message" at bounding box center [278, 145] width 120 height 16
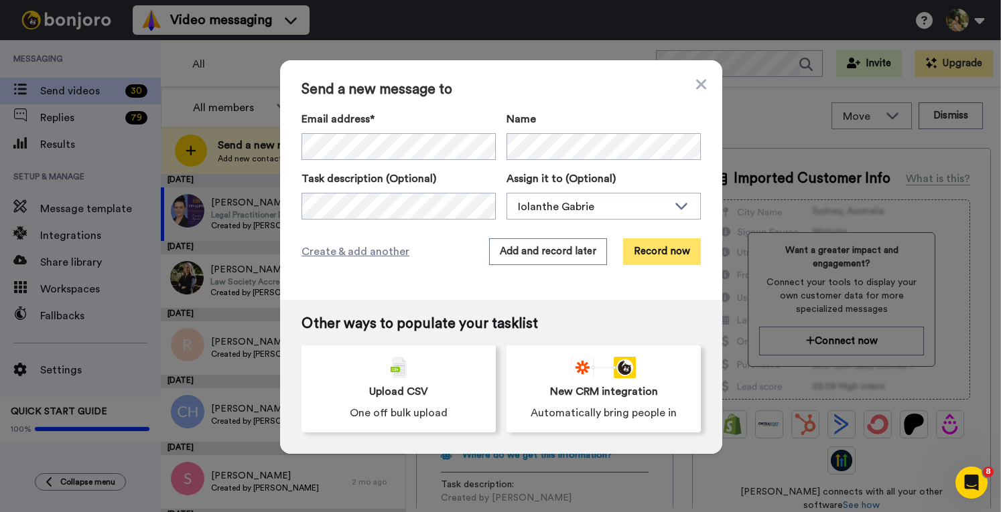
click at [658, 253] on button "Record now" at bounding box center [662, 251] width 78 height 27
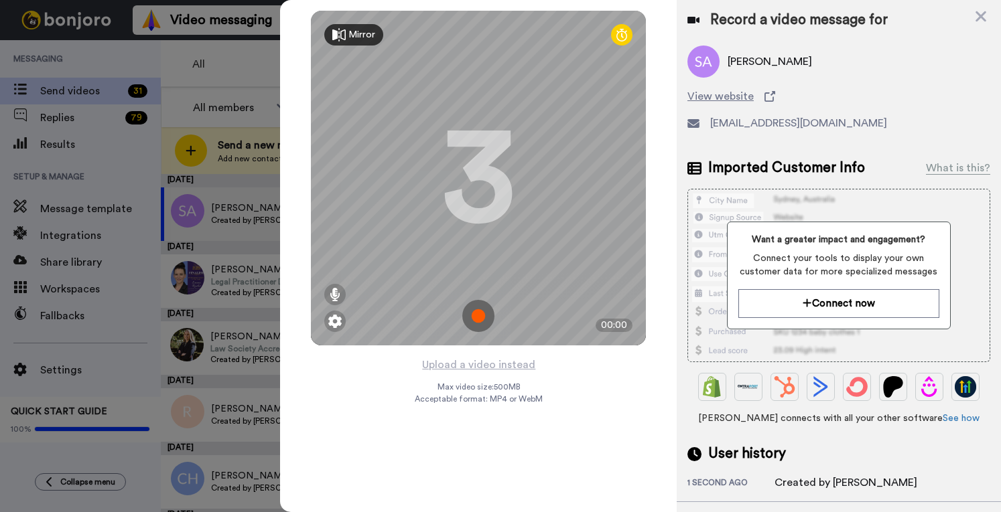
click at [480, 320] on img at bounding box center [478, 316] width 32 height 32
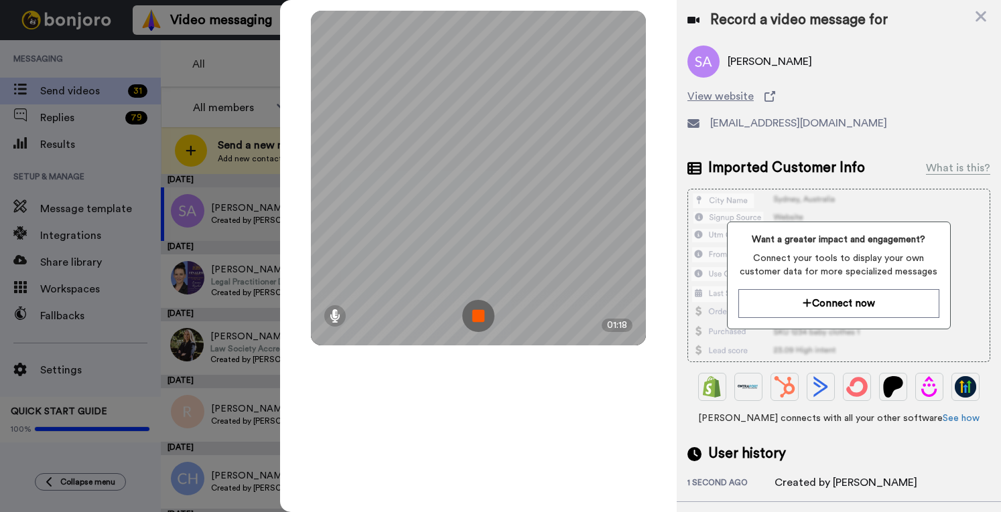
click at [476, 311] on img at bounding box center [478, 316] width 32 height 32
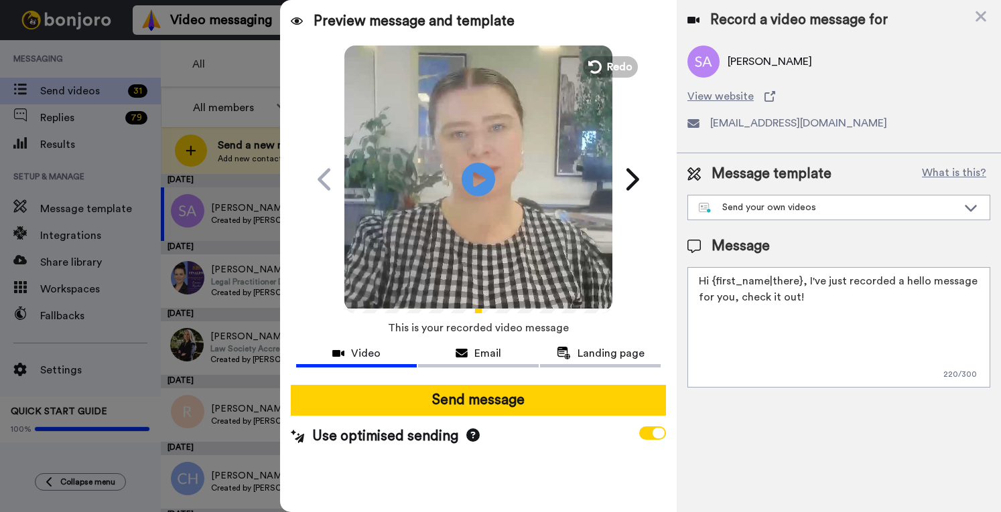
drag, startPoint x: 812, startPoint y: 317, endPoint x: 804, endPoint y: 281, distance: 36.4
click at [804, 281] on textarea "Hi {first_name|there}, I've just recorded a hello message for you, check it out!" at bounding box center [838, 327] width 303 height 121
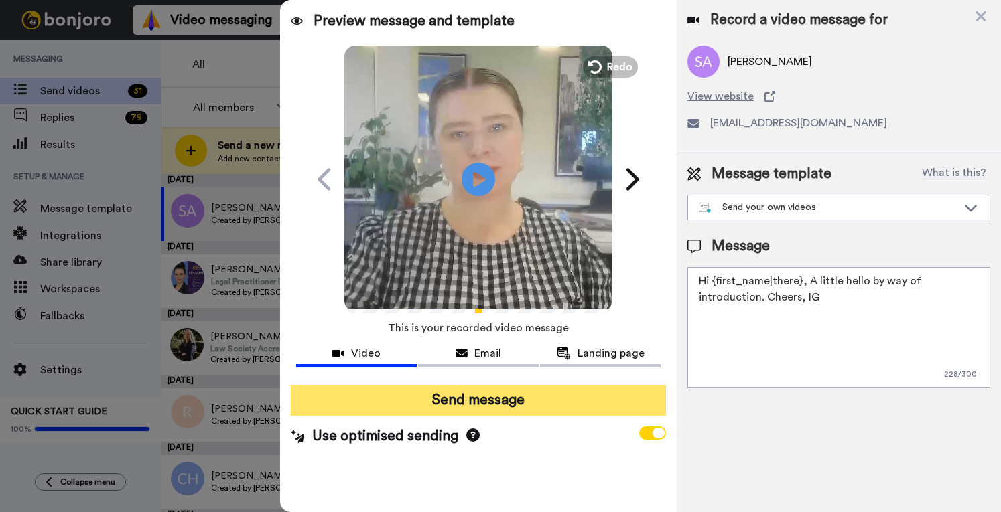
type textarea "Hi {first_name|there}, A little hello by way of introduction. Cheers, IG"
click at [474, 395] on button "Send message" at bounding box center [478, 400] width 375 height 31
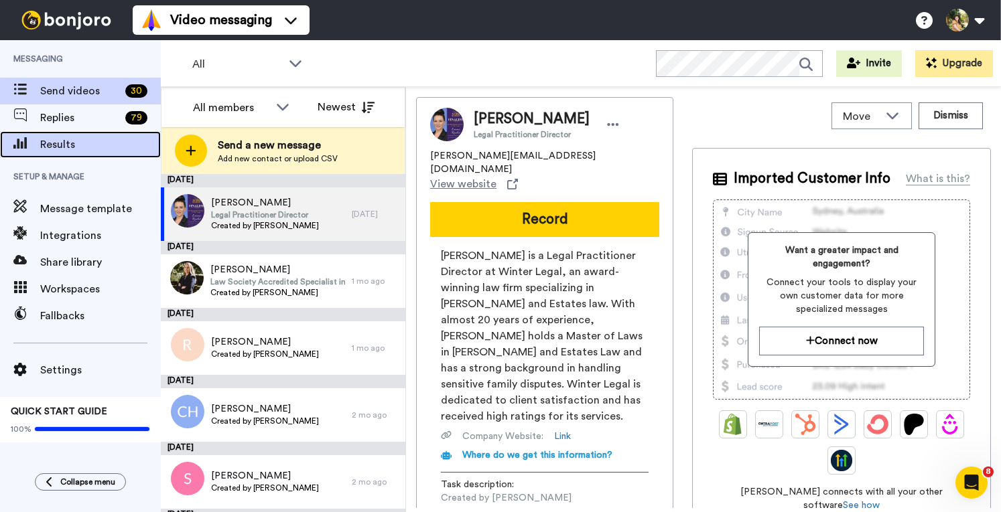
click at [103, 141] on span "Results" at bounding box center [100, 145] width 121 height 16
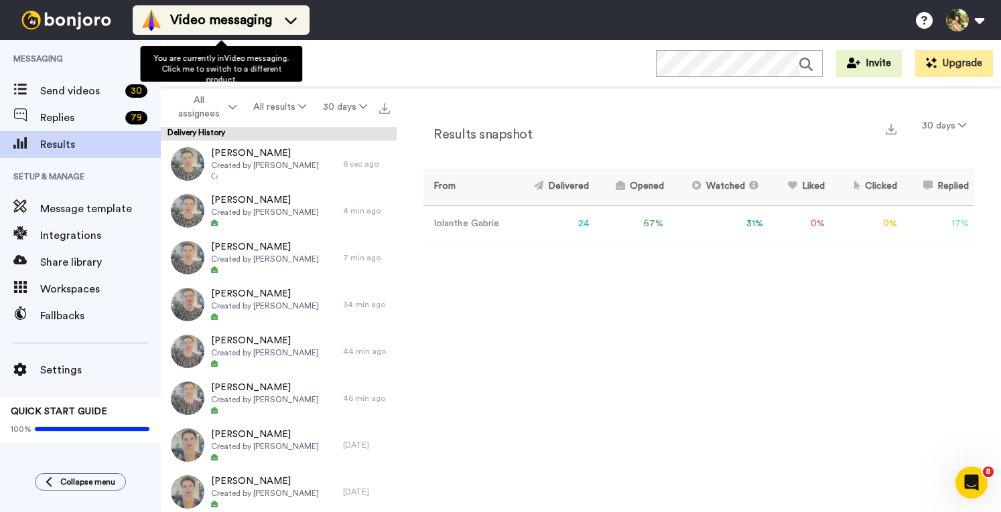
click at [237, 17] on span "Video messaging" at bounding box center [221, 20] width 102 height 19
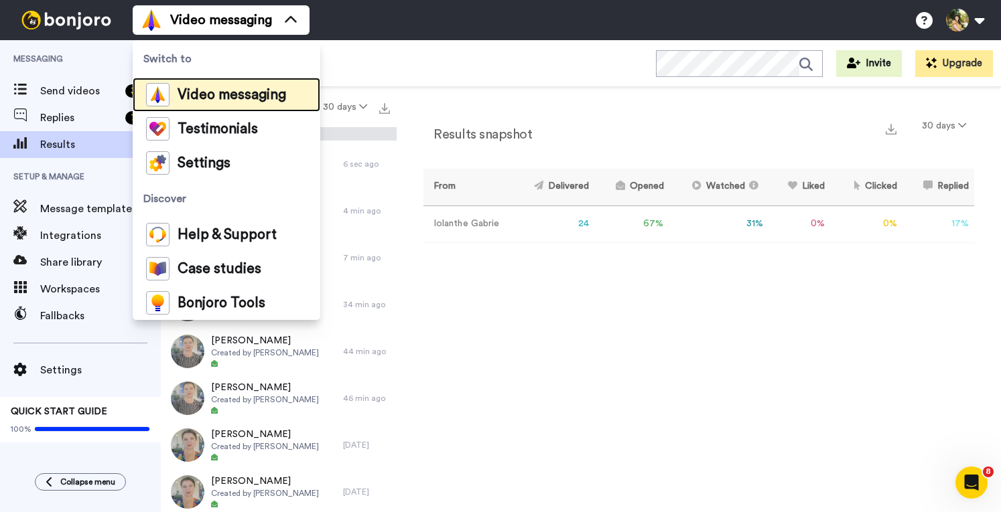
click at [224, 99] on span "Video messaging" at bounding box center [232, 94] width 109 height 13
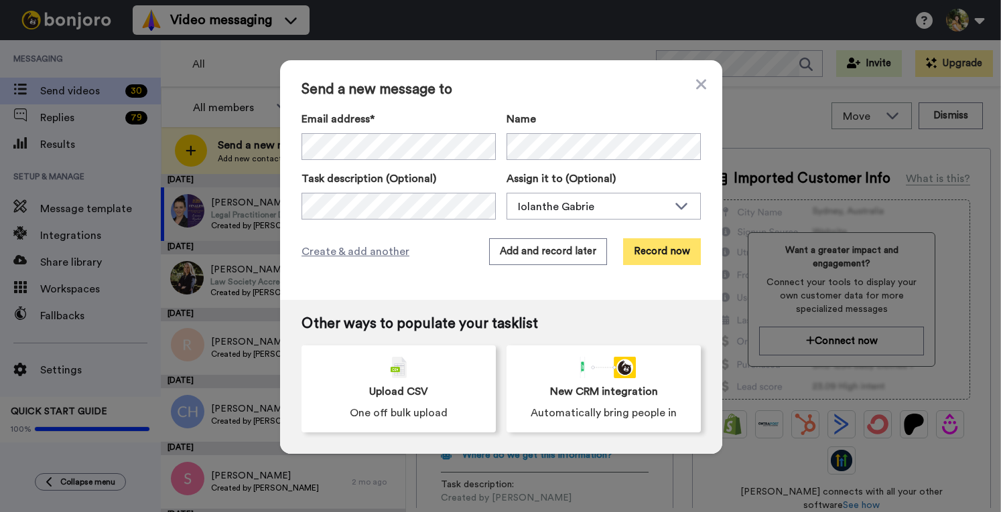
click at [672, 250] on button "Record now" at bounding box center [662, 251] width 78 height 27
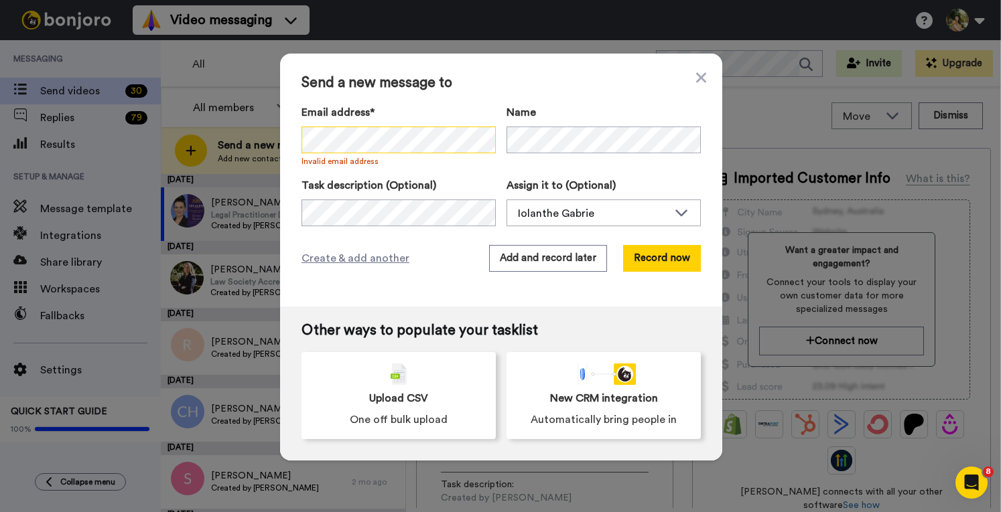
scroll to position [0, 21]
click at [505, 147] on div "Email address* No search result for ‘ [EMAIL_ADDRESS][DOMAIN_NAME] ’ Invalid em…" at bounding box center [500, 136] width 399 height 62
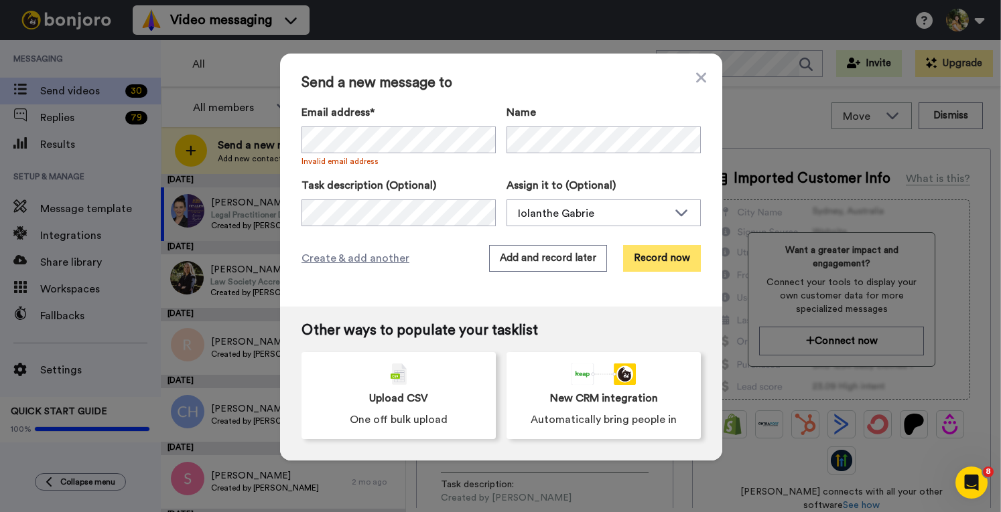
click at [663, 263] on button "Record now" at bounding box center [662, 258] width 78 height 27
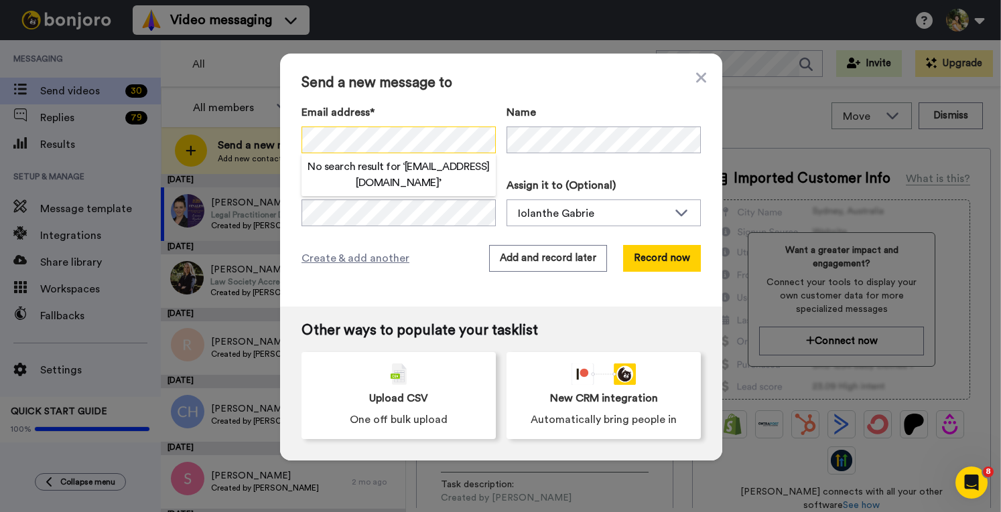
scroll to position [0, 21]
click at [496, 134] on div "Email address* No search result for ‘ jcampbell@fortefamilylawyers.com.au ’ Inv…" at bounding box center [500, 136] width 399 height 62
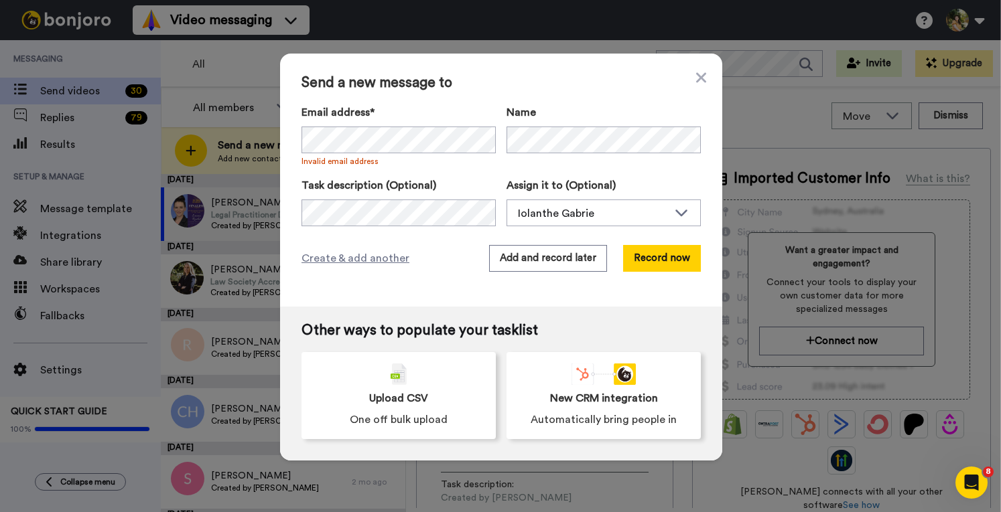
click at [597, 92] on div "Send a new message to Email address* No search result for ‘ jcampbell@fortefami…" at bounding box center [501, 180] width 442 height 253
click at [696, 73] on icon at bounding box center [701, 78] width 10 height 16
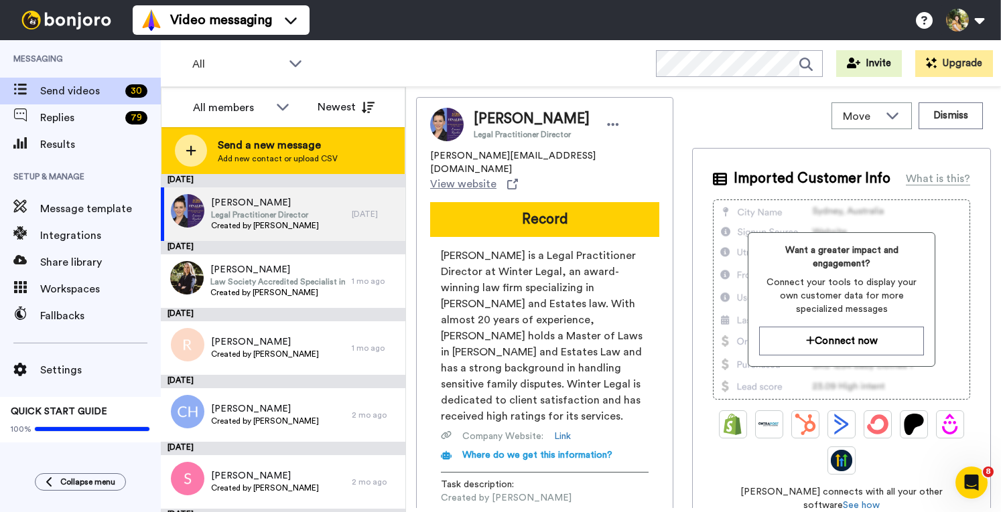
click at [322, 151] on span "Send a new message" at bounding box center [278, 145] width 120 height 16
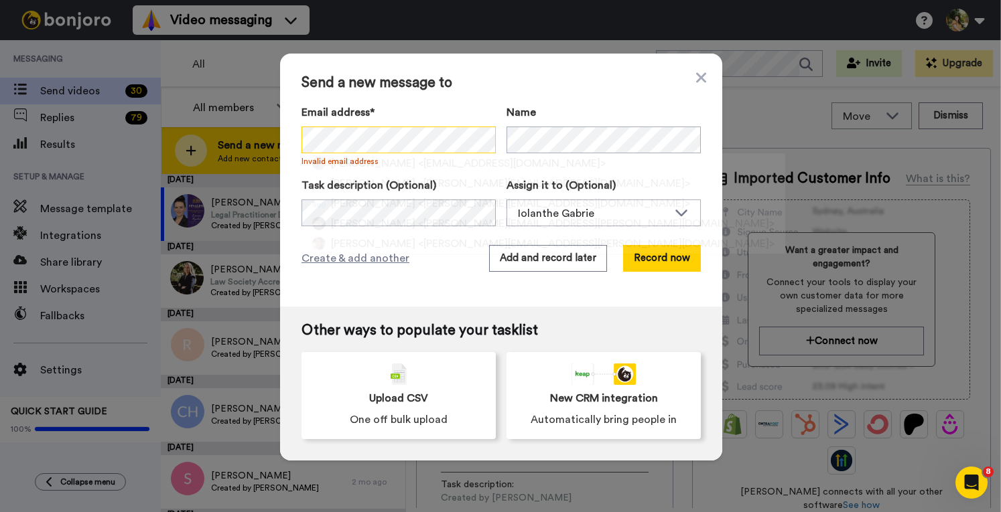
scroll to position [0, 21]
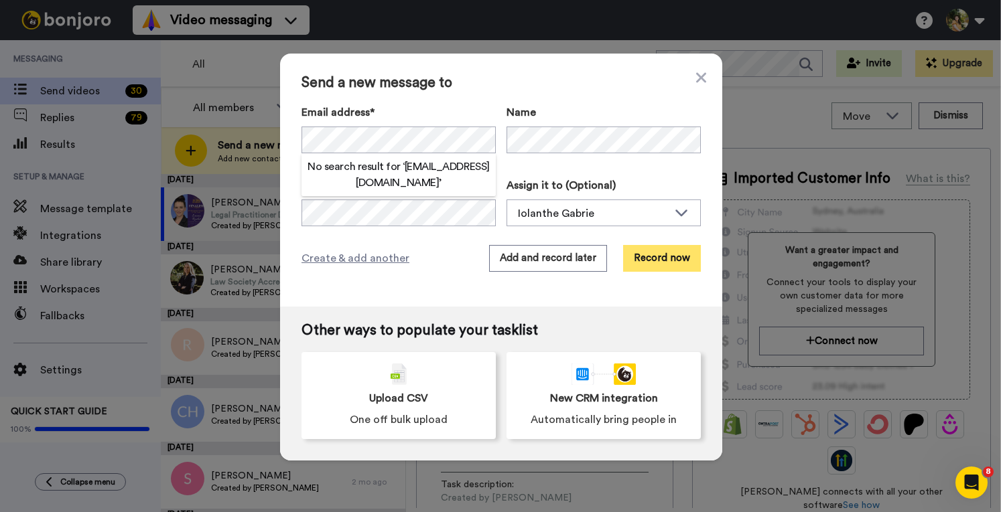
click at [642, 257] on button "Record now" at bounding box center [662, 258] width 78 height 27
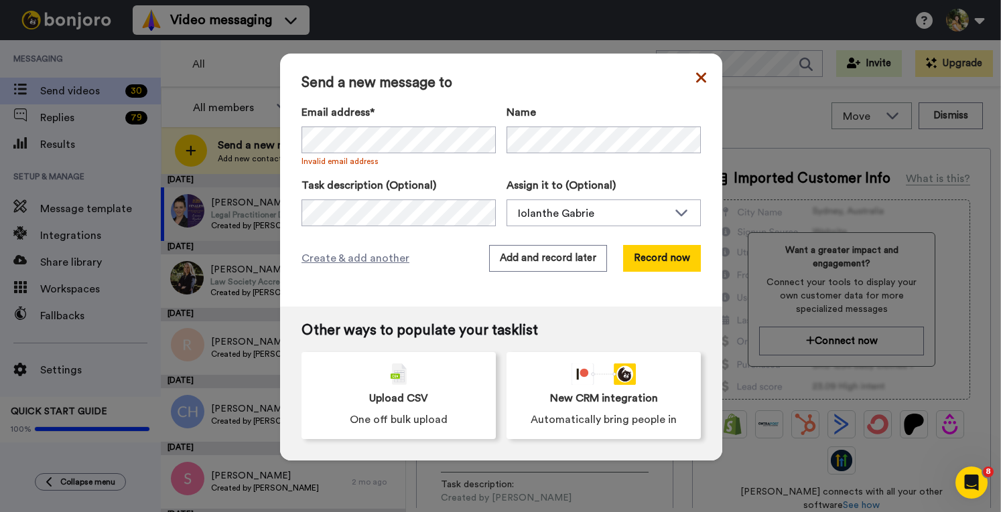
click at [697, 70] on icon at bounding box center [701, 78] width 10 height 16
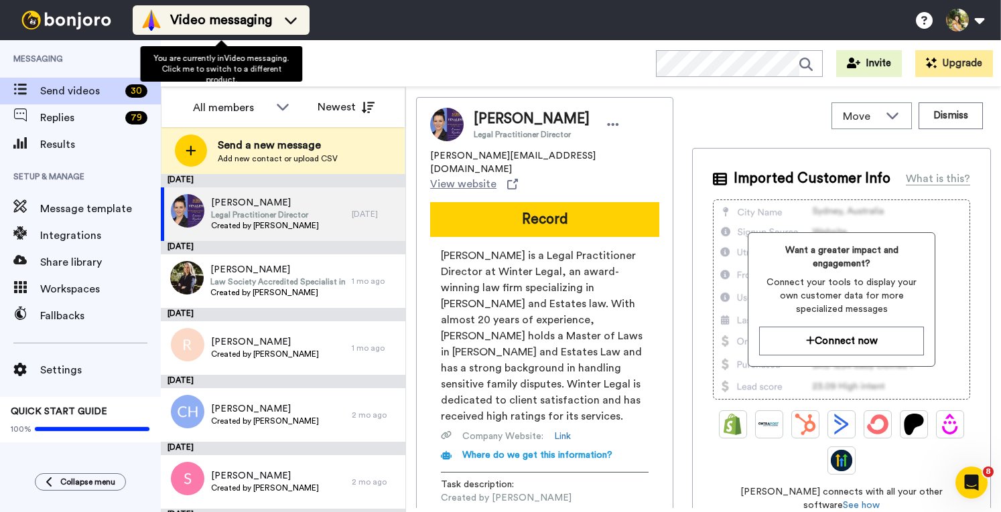
click at [207, 22] on span "Video messaging" at bounding box center [221, 20] width 102 height 19
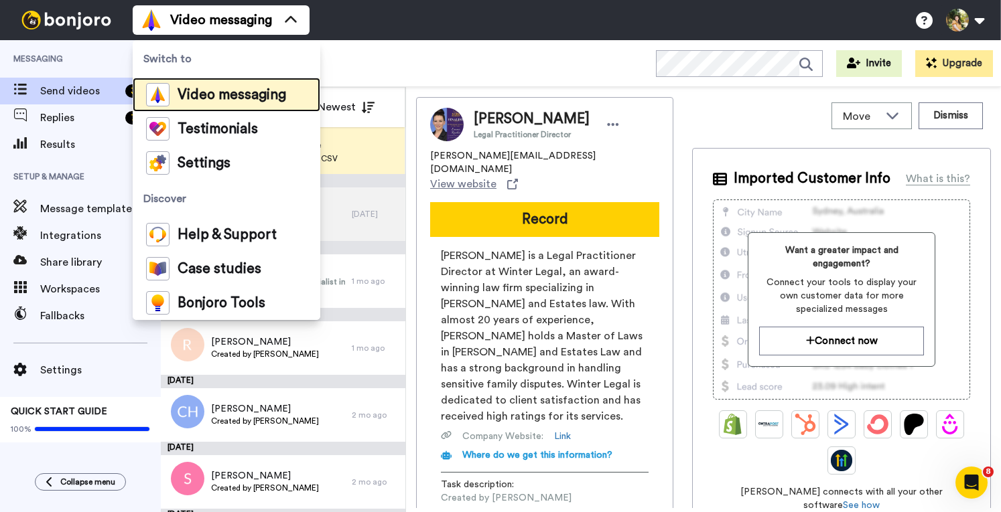
click at [214, 103] on div "Video messaging" at bounding box center [216, 94] width 140 height 23
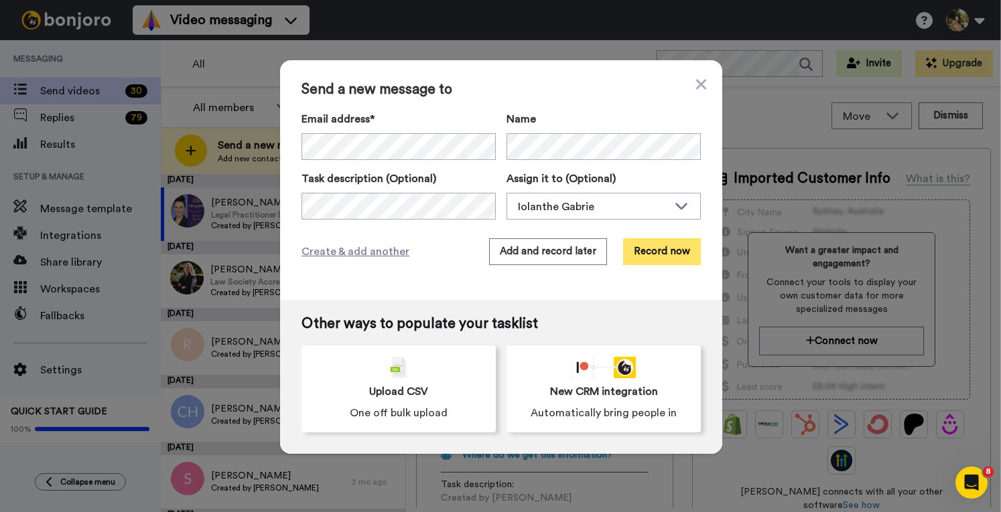
click at [653, 248] on button "Record now" at bounding box center [662, 251] width 78 height 27
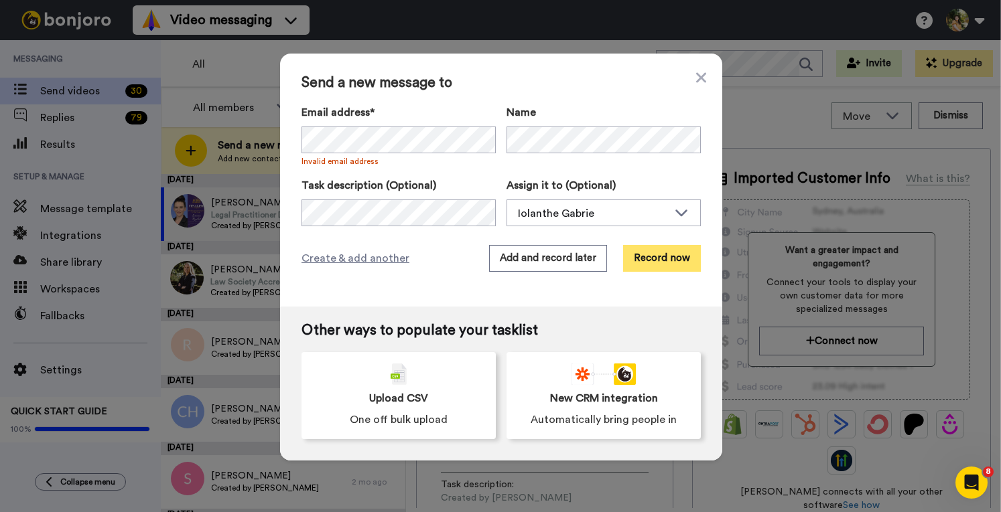
click at [664, 259] on button "Record now" at bounding box center [662, 258] width 78 height 27
click at [641, 262] on button "Record now" at bounding box center [662, 258] width 78 height 27
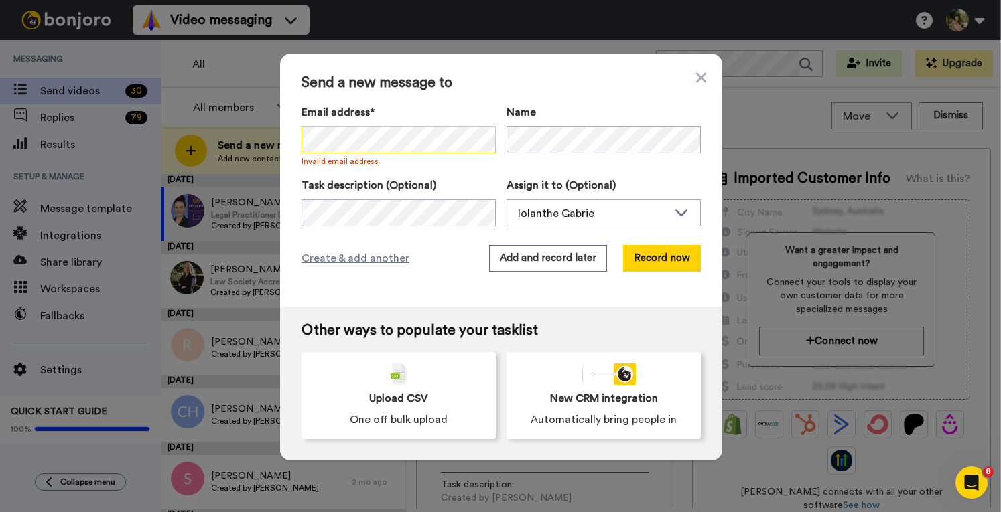
scroll to position [0, 21]
click at [627, 141] on div "Email address* No search result for ‘ jcampbell@fortefamilylawyers.com.au ’ Inv…" at bounding box center [500, 136] width 399 height 62
click at [541, 113] on label "Name" at bounding box center [603, 113] width 194 height 16
click at [547, 169] on div "Email address* No search result for ‘ jcampbell@fortefamilylawyers.com.au ’ Inv…" at bounding box center [500, 166] width 399 height 122
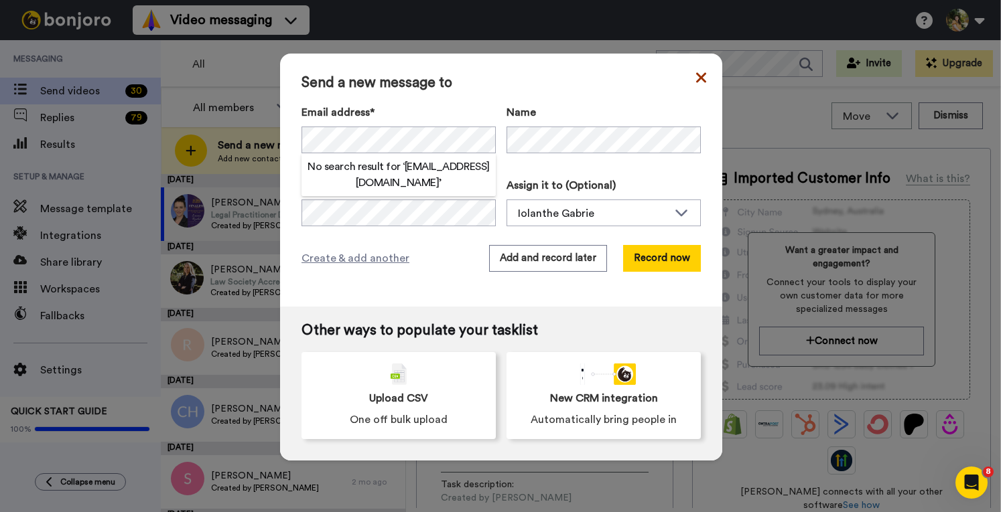
scroll to position [0, 0]
click at [696, 80] on icon at bounding box center [701, 78] width 10 height 16
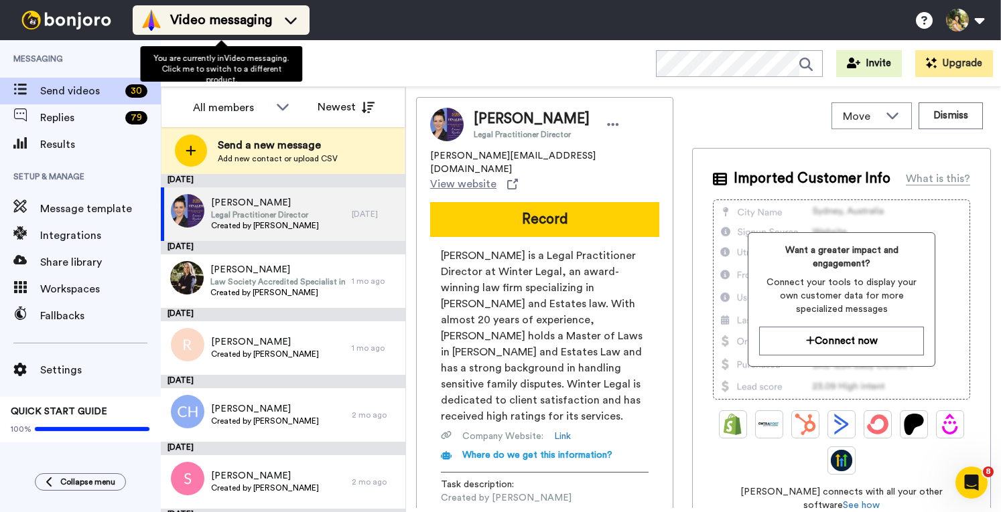
click at [207, 6] on li "Video messaging" at bounding box center [221, 19] width 177 height 29
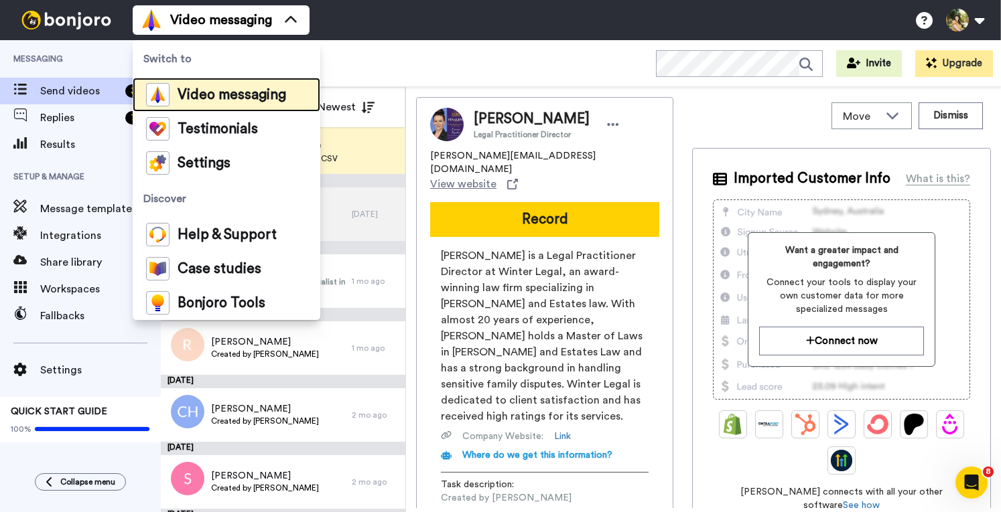
click at [229, 86] on div "Video messaging" at bounding box center [216, 94] width 140 height 23
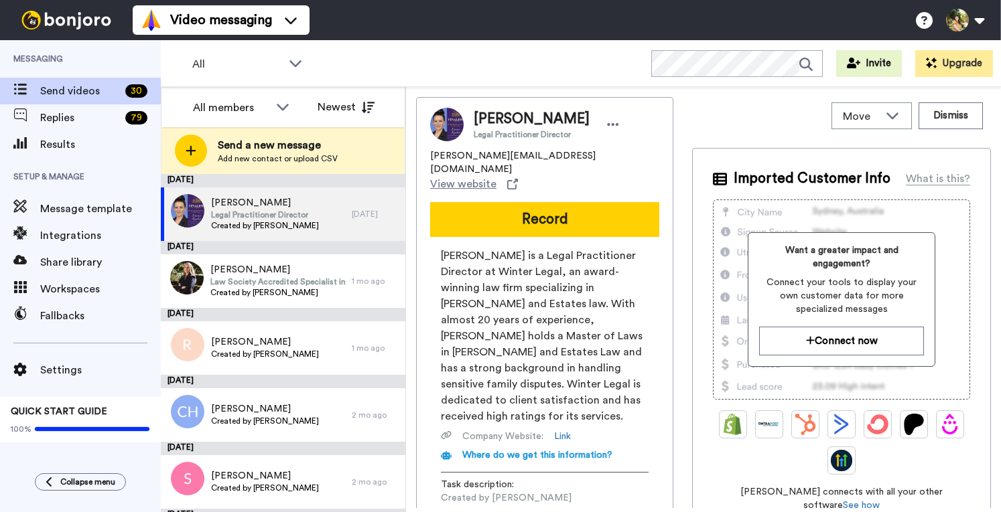
click at [238, 153] on span "Add new contact or upload CSV" at bounding box center [278, 158] width 120 height 11
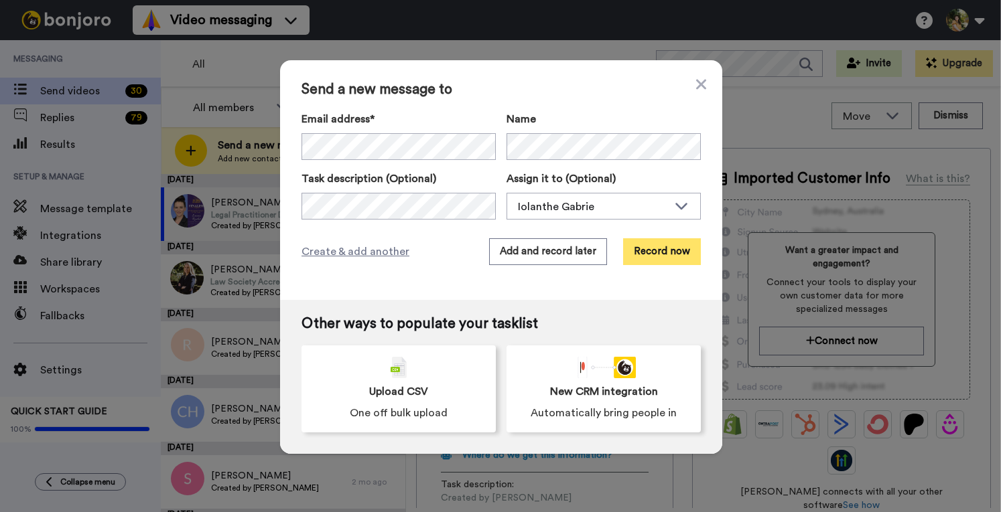
click at [663, 253] on button "Record now" at bounding box center [662, 251] width 78 height 27
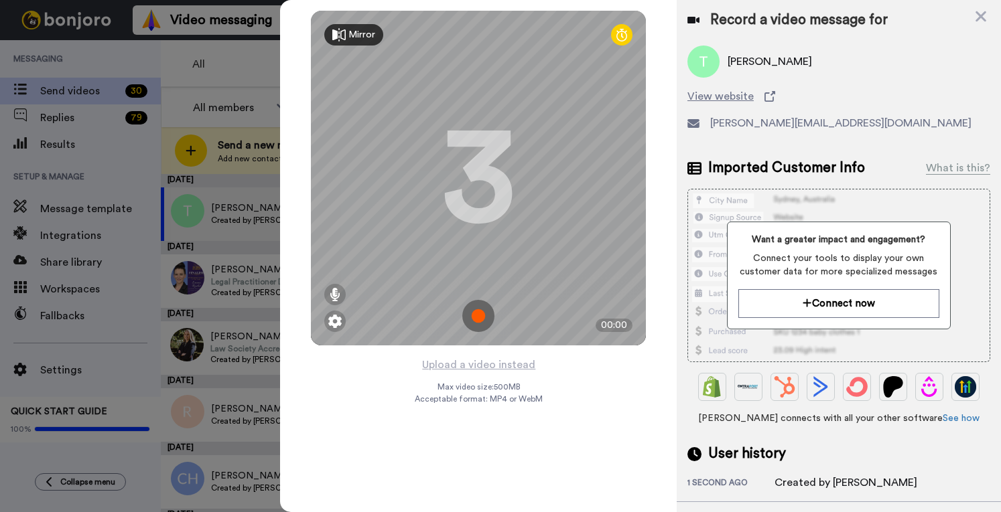
click at [477, 313] on img at bounding box center [478, 316] width 32 height 32
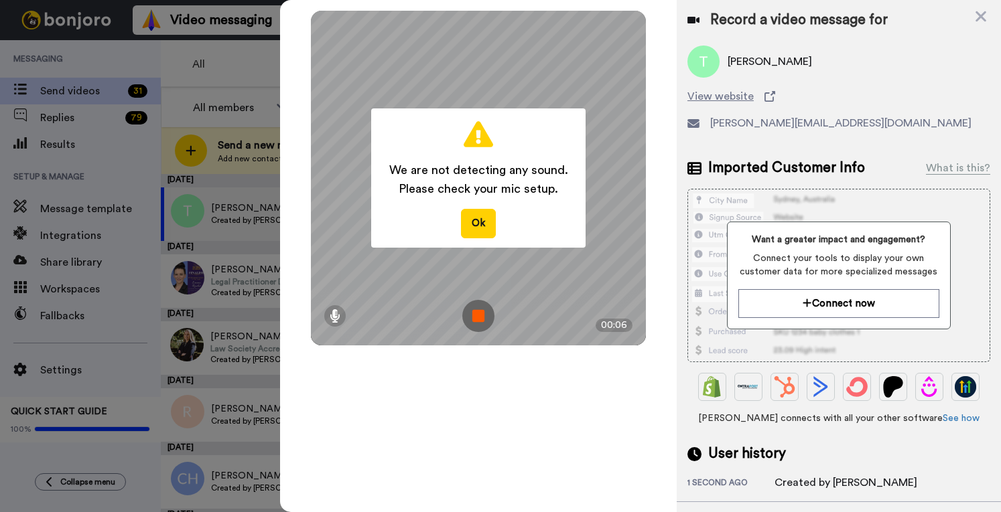
click at [458, 238] on div "We are not detecting any sound. Please check your mic setup. Ok" at bounding box center [478, 178] width 214 height 139
click at [470, 223] on button "Ok" at bounding box center [478, 223] width 35 height 29
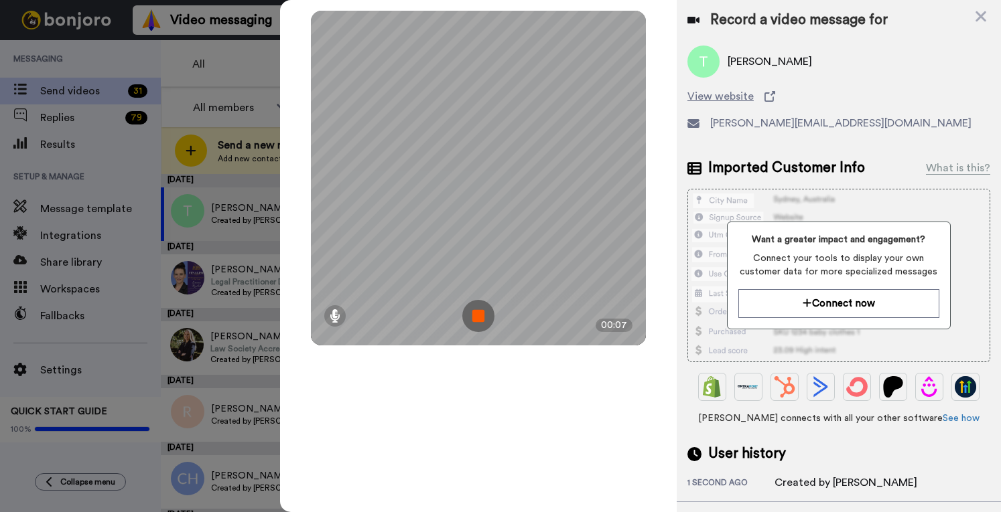
click at [475, 317] on img at bounding box center [478, 316] width 32 height 32
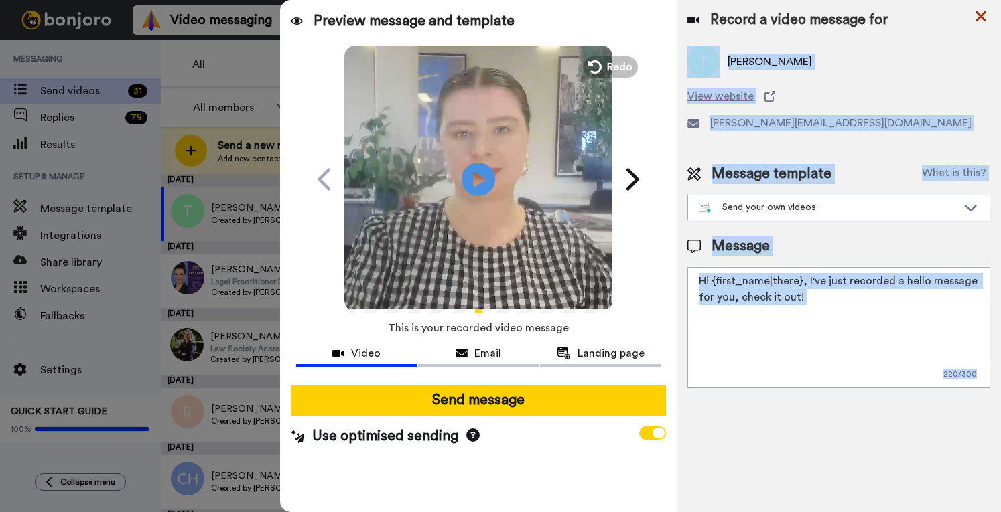
click at [974, 11] on div "Preview message and template Play/Pause Here's a personal video [PERSON_NAME] h…" at bounding box center [640, 256] width 721 height 512
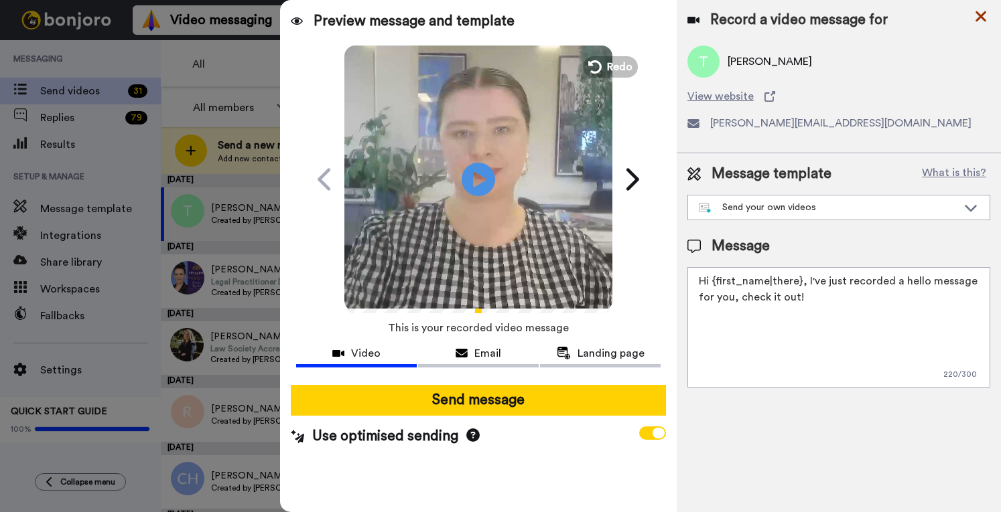
click at [979, 18] on icon at bounding box center [980, 16] width 11 height 11
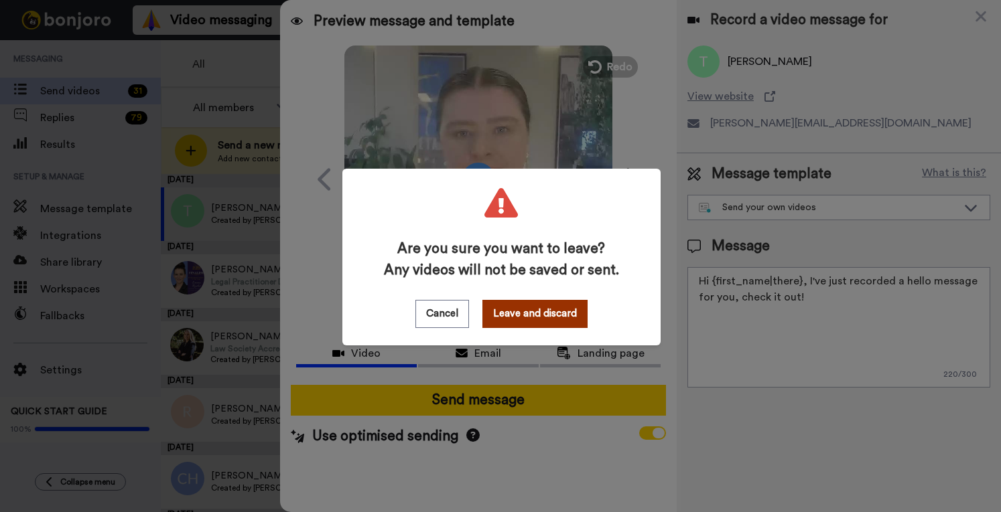
click at [537, 318] on button "Leave and discard" at bounding box center [534, 314] width 105 height 28
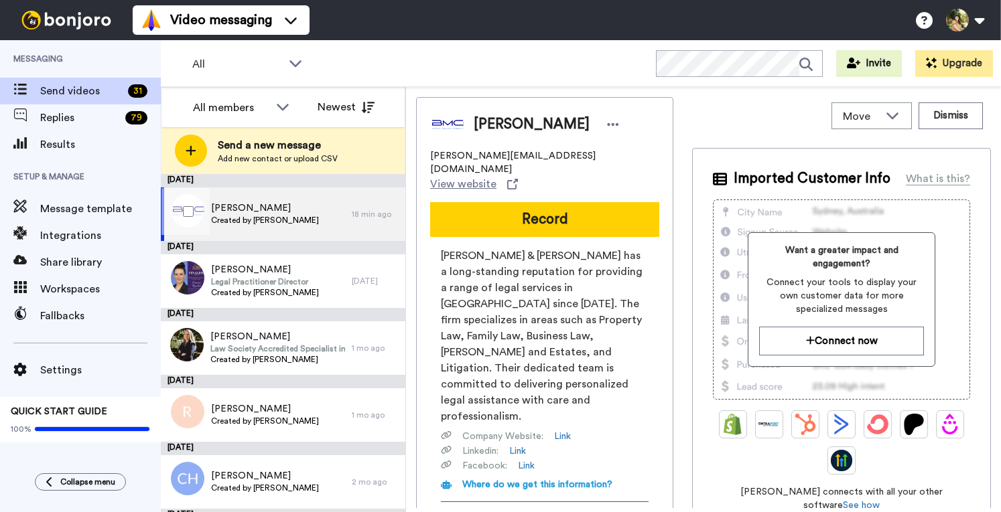
click at [302, 202] on span "[PERSON_NAME]" at bounding box center [265, 208] width 108 height 13
click at [233, 226] on div "[PERSON_NAME] Created by [PERSON_NAME]" at bounding box center [265, 214] width 108 height 25
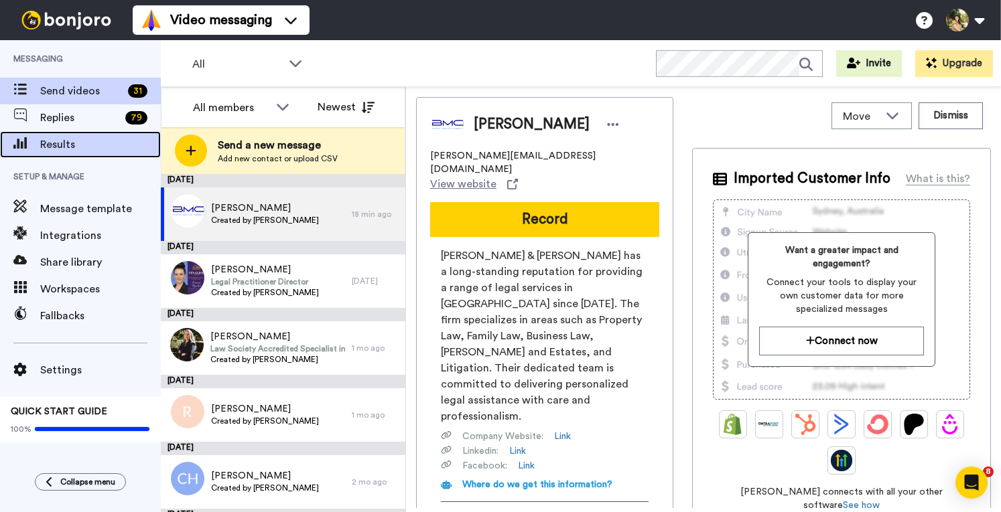
click at [71, 138] on span "Results" at bounding box center [100, 145] width 121 height 16
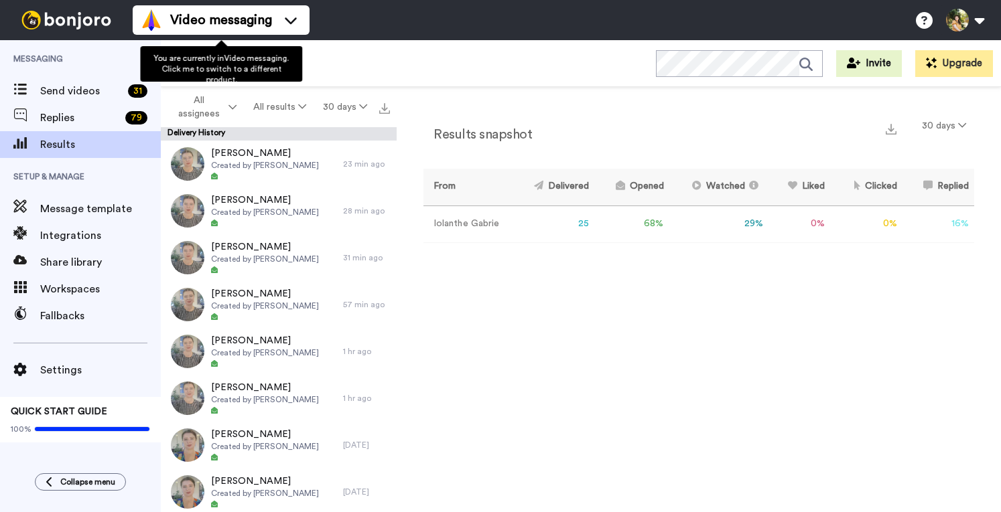
click at [210, 23] on span "Video messaging" at bounding box center [221, 20] width 102 height 19
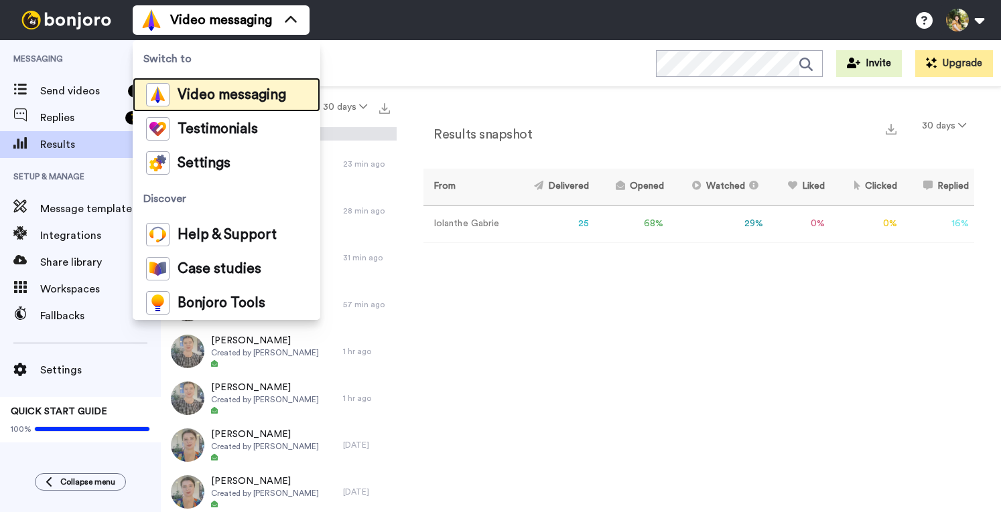
click at [212, 89] on span "Video messaging" at bounding box center [232, 94] width 109 height 13
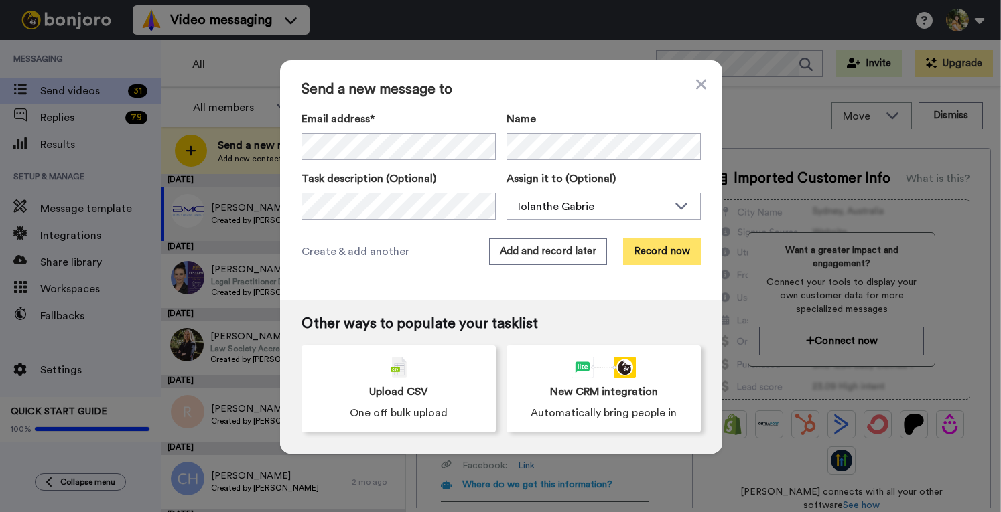
click at [648, 250] on button "Record now" at bounding box center [662, 251] width 78 height 27
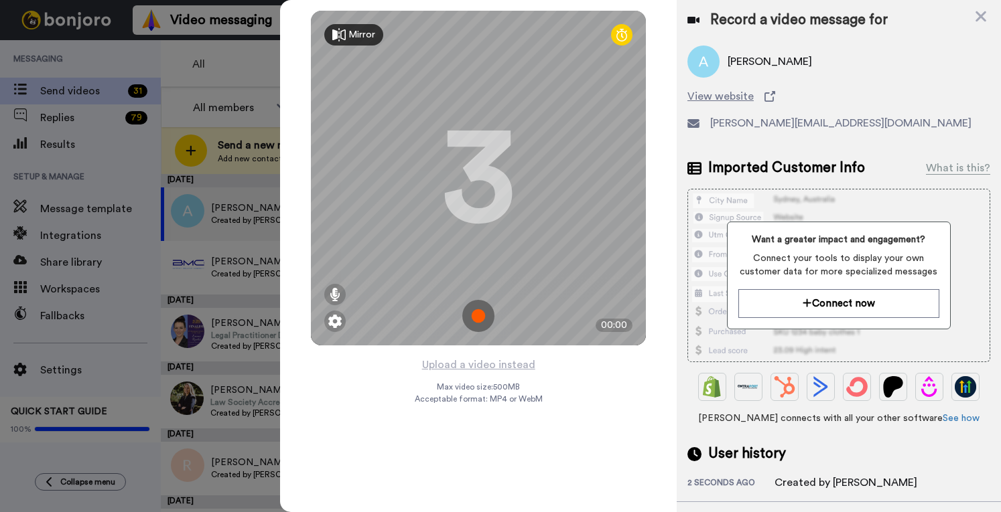
click at [474, 317] on img at bounding box center [478, 316] width 32 height 32
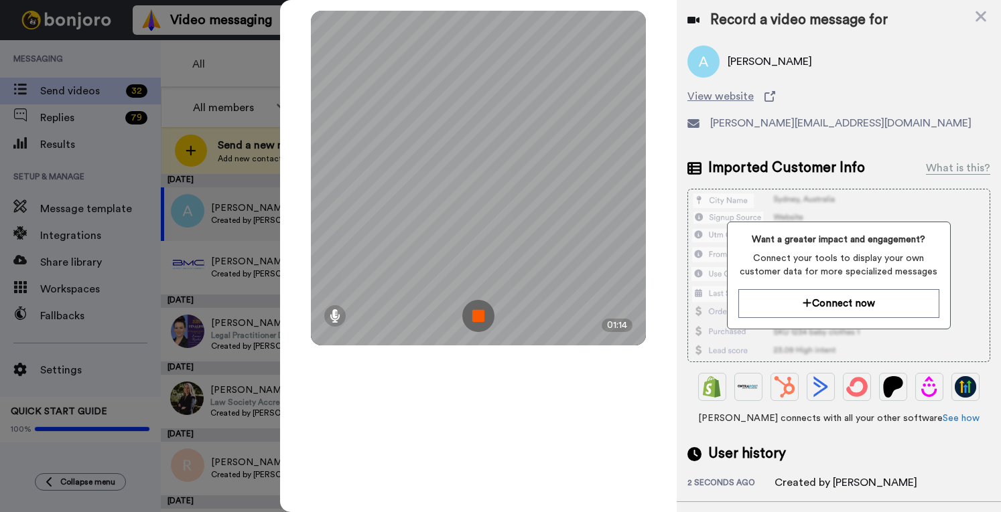
click at [474, 317] on img at bounding box center [478, 316] width 32 height 32
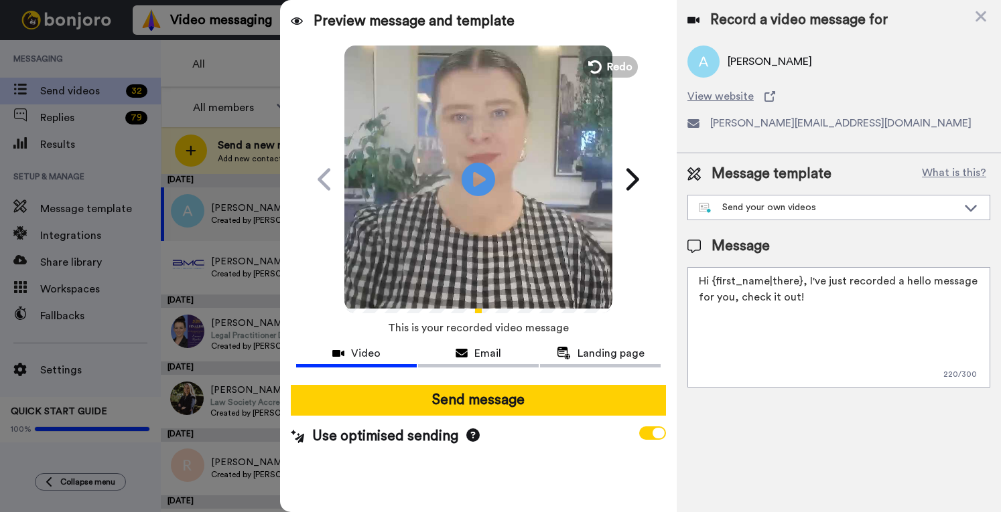
drag, startPoint x: 826, startPoint y: 301, endPoint x: 801, endPoint y: 276, distance: 35.1
click at [801, 276] on textarea "Hi {first_name|there}, I've just recorded a hello message for you, check it out!" at bounding box center [838, 327] width 303 height 121
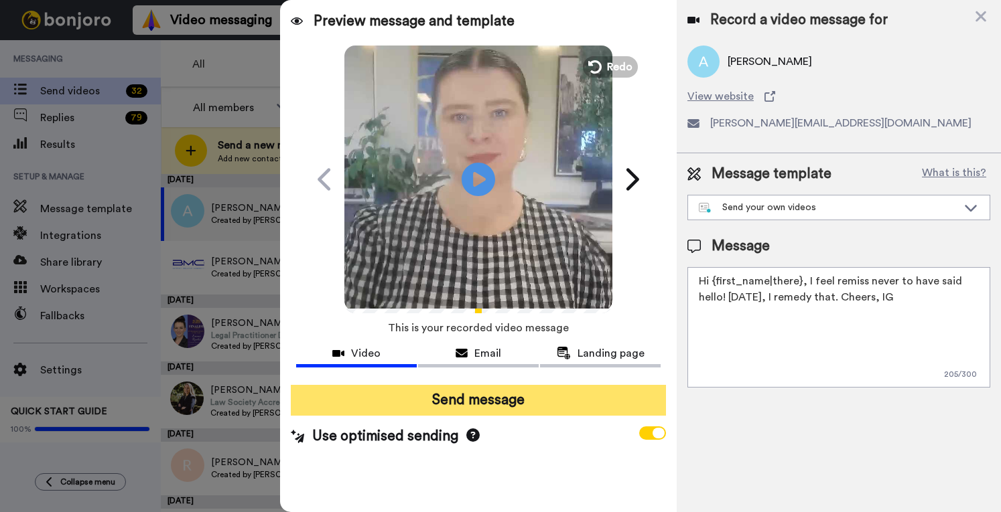
type textarea "Hi {first_name|there}, I feel remiss never to have said hello! Today, I remedy …"
click at [555, 403] on button "Send message" at bounding box center [478, 400] width 375 height 31
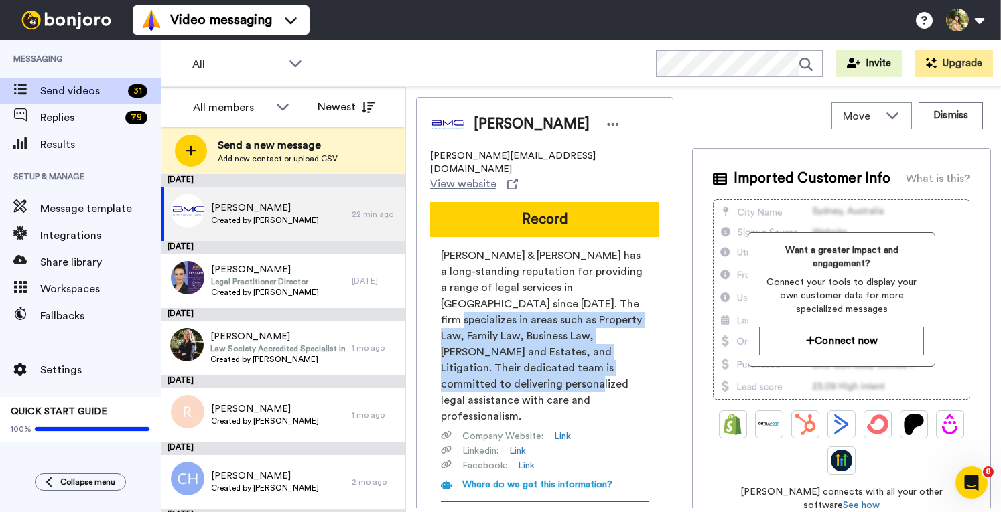
drag, startPoint x: 555, startPoint y: 271, endPoint x: 640, endPoint y: 346, distance: 112.9
click at [640, 346] on span "Baird & McGregor has a long-standing reputation for providing a range of legal …" at bounding box center [545, 336] width 208 height 177
click at [639, 346] on span "Baird & McGregor has a long-standing reputation for providing a range of legal …" at bounding box center [545, 336] width 208 height 177
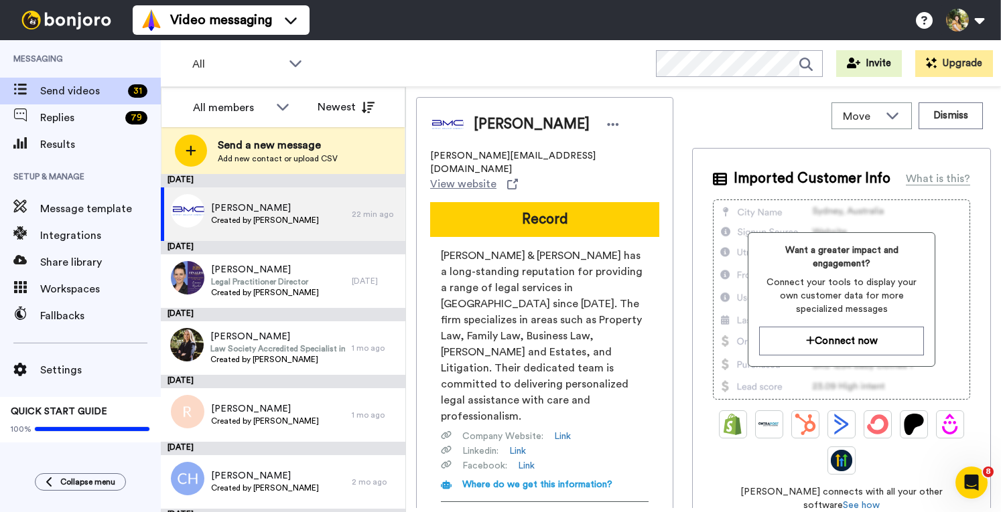
scroll to position [241, 0]
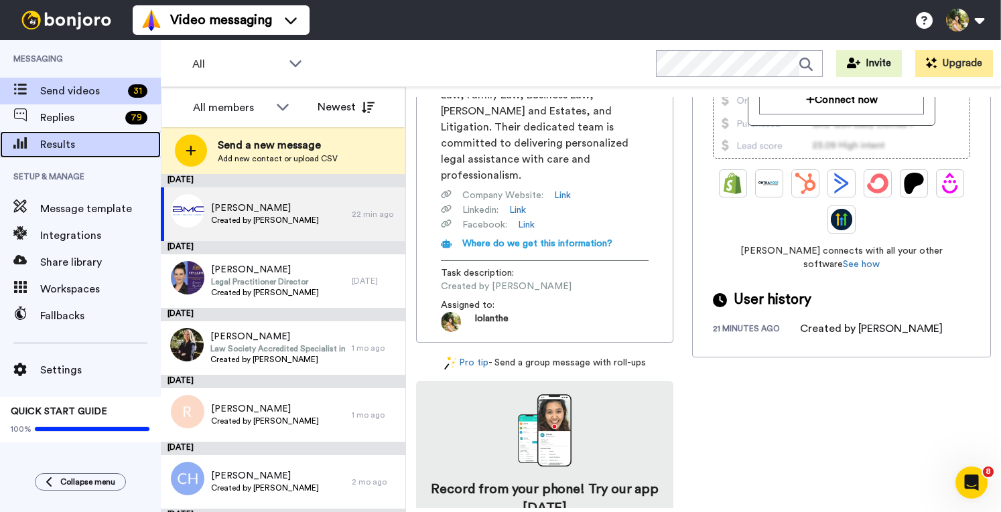
click at [52, 141] on span "Results" at bounding box center [100, 145] width 121 height 16
